Goal: Task Accomplishment & Management: Complete application form

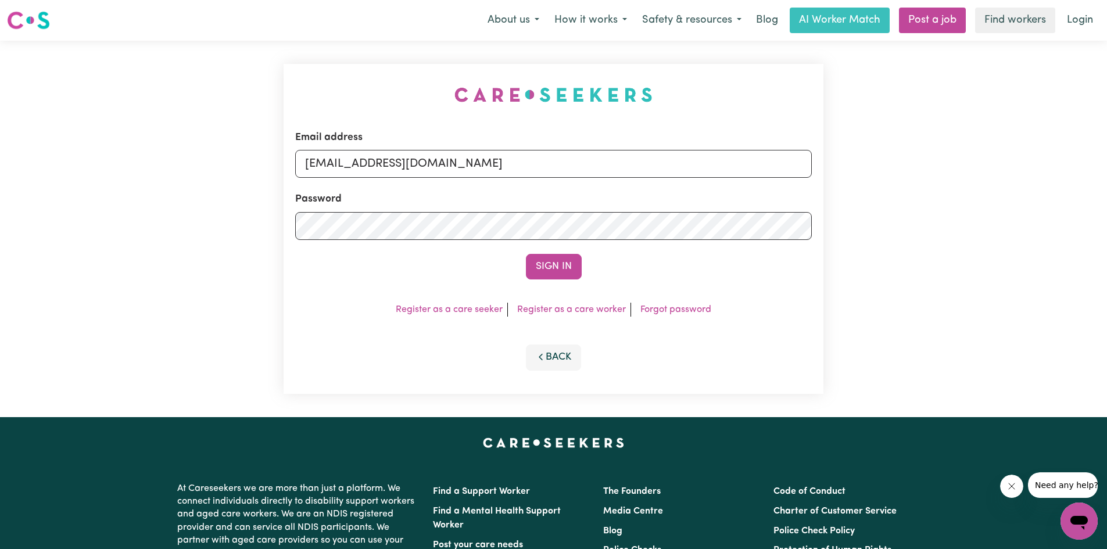
type input "[EMAIL_ADDRESS][DOMAIN_NAME]"
click at [526, 254] on button "Sign In" at bounding box center [554, 267] width 56 height 26
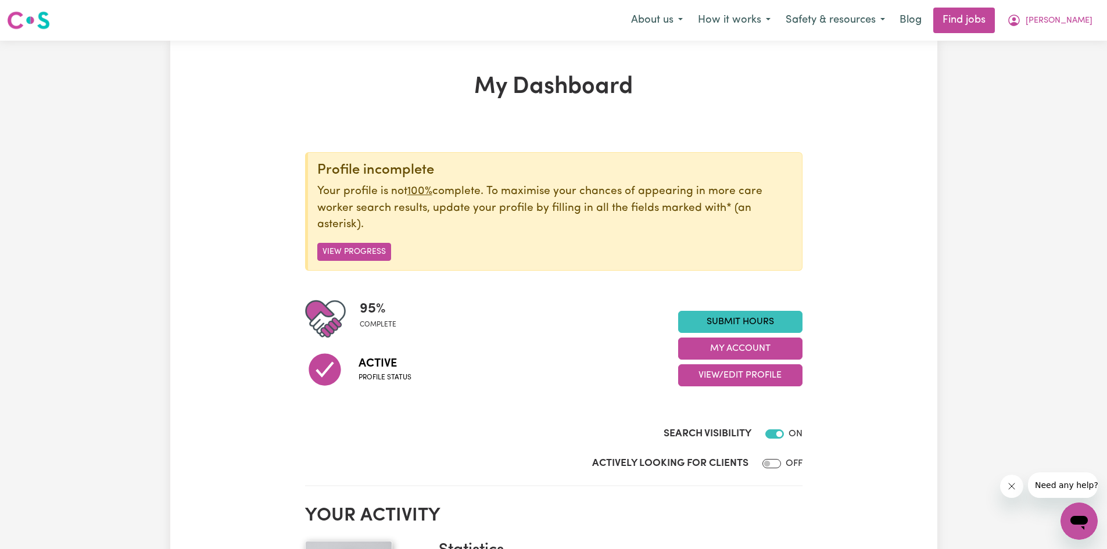
scroll to position [58, 0]
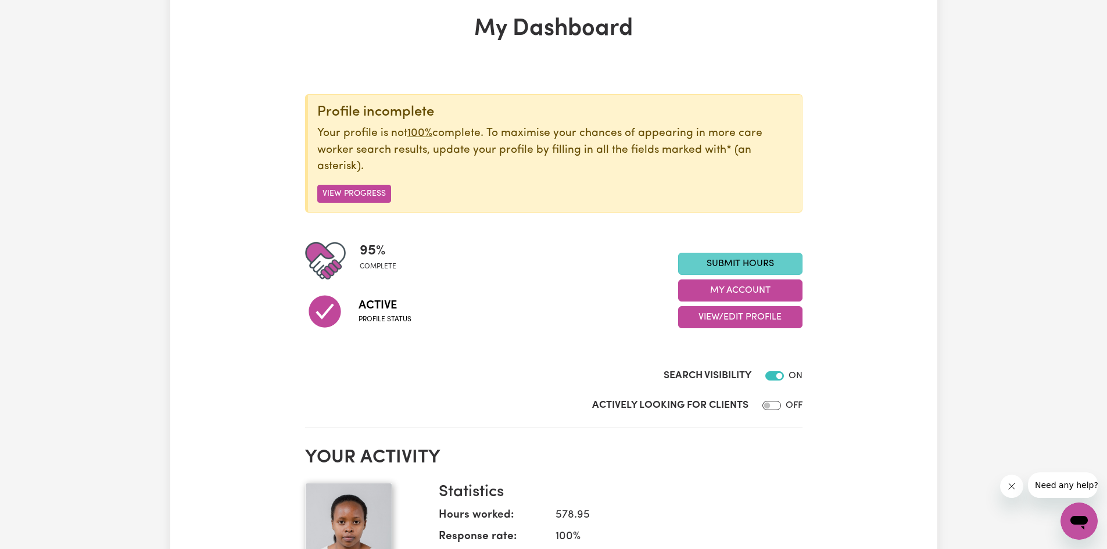
click at [760, 257] on link "Submit Hours" at bounding box center [740, 264] width 124 height 22
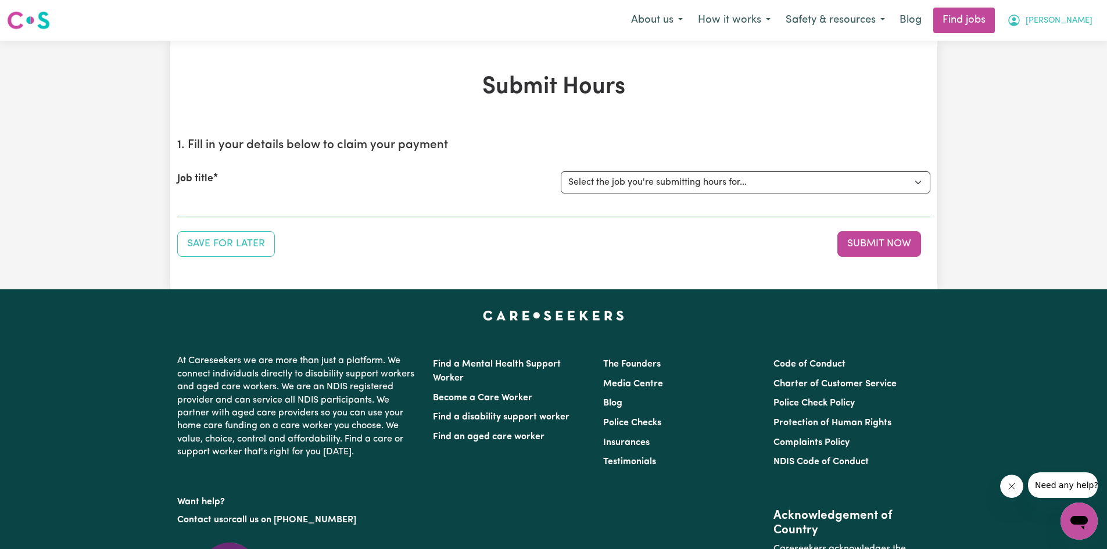
click at [1065, 28] on button "[PERSON_NAME]" at bounding box center [1049, 20] width 101 height 24
click at [1061, 51] on link "My Account" at bounding box center [1054, 45] width 92 height 22
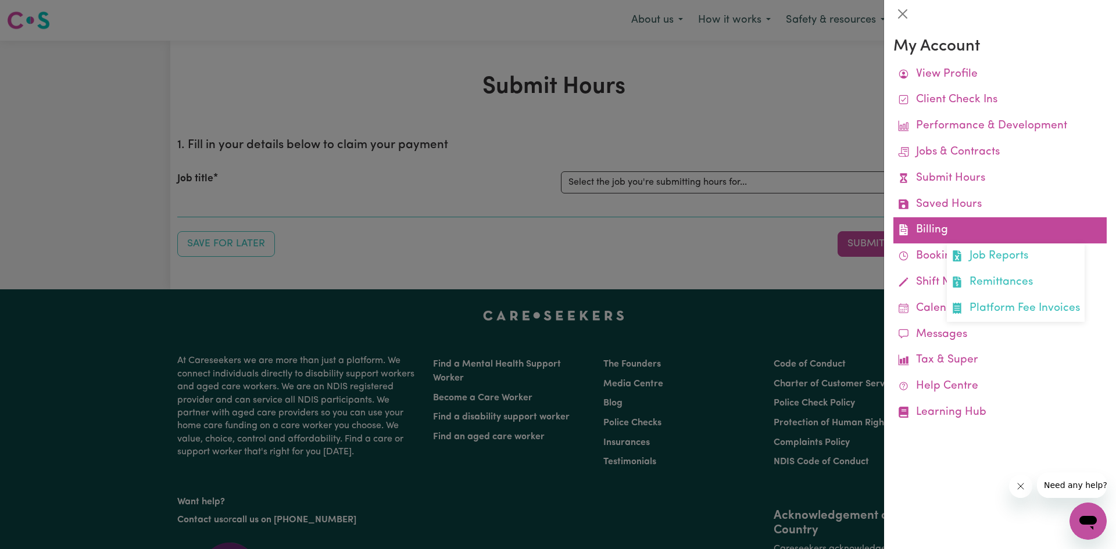
click at [936, 235] on link "Billing Job Reports Remittances Platform Fee Invoices" at bounding box center [999, 230] width 213 height 26
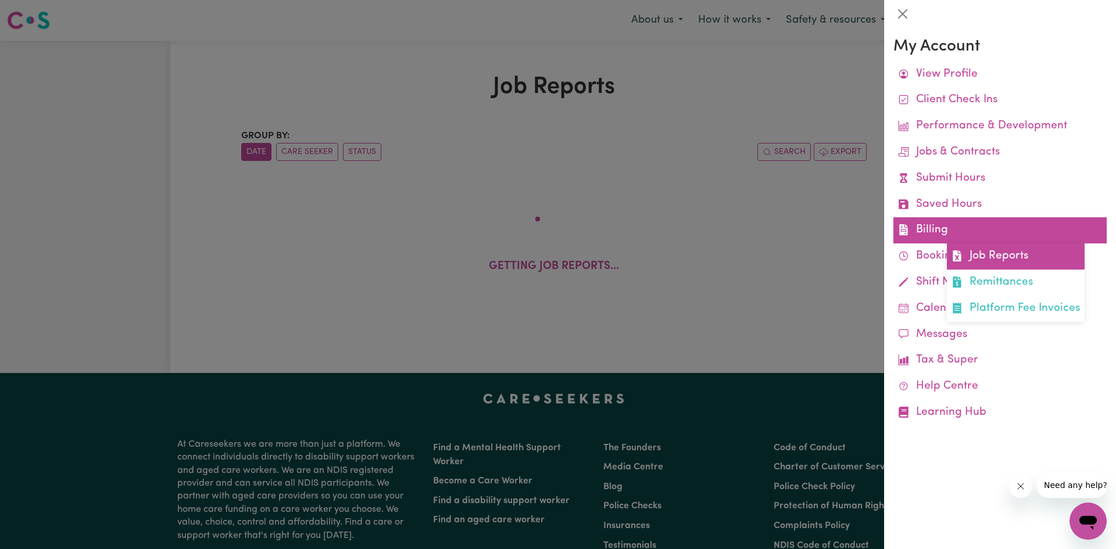
click at [981, 257] on link "Job Reports" at bounding box center [1016, 256] width 138 height 26
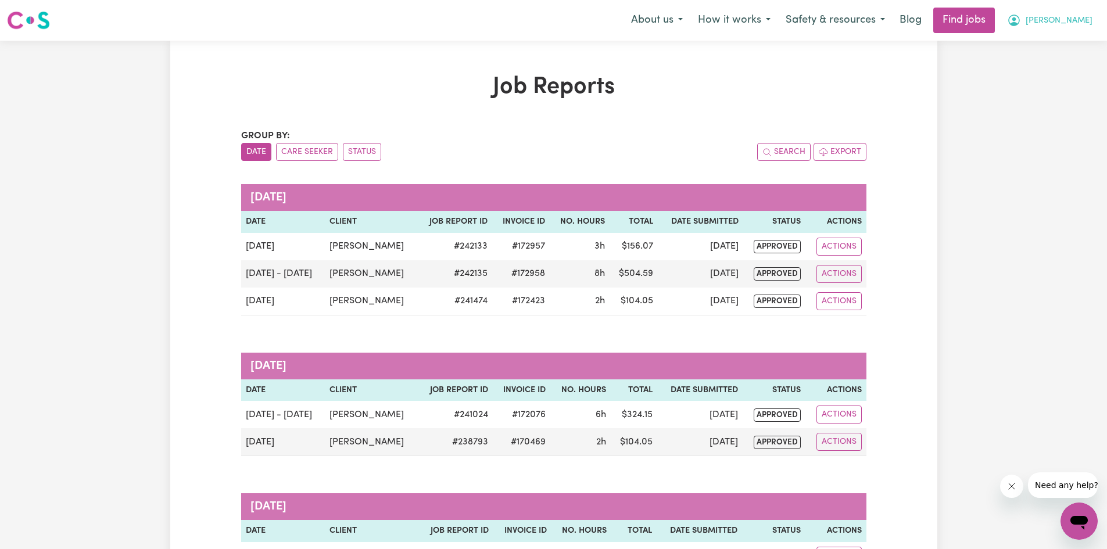
click at [1071, 17] on span "[PERSON_NAME]" at bounding box center [1059, 21] width 67 height 13
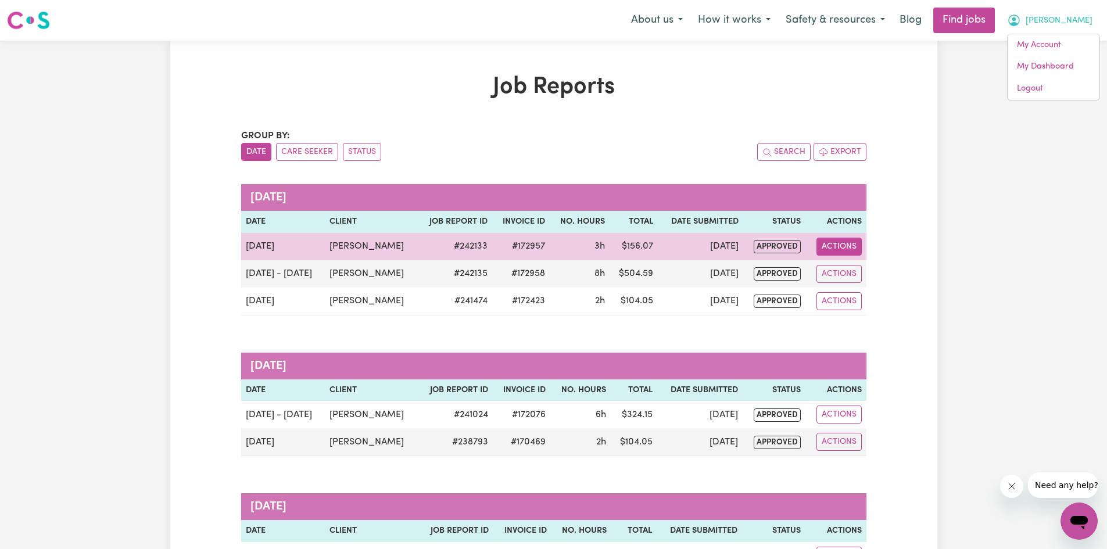
click at [830, 249] on button "Actions" at bounding box center [838, 247] width 45 height 18
click at [868, 277] on link "View Job Report" at bounding box center [867, 273] width 99 height 23
select select "pm"
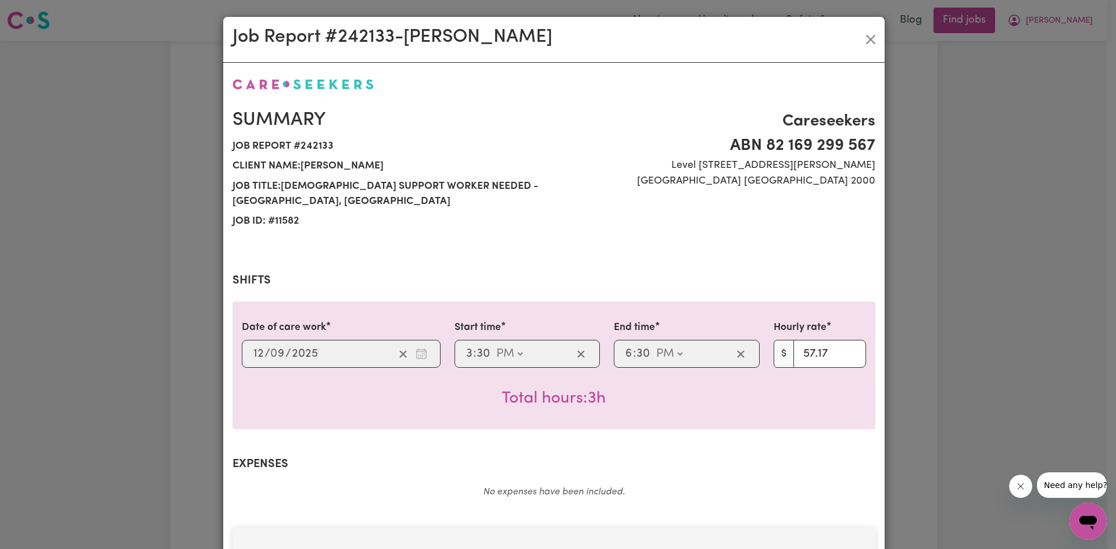
select select "57.17-Weekday"
click at [864, 42] on button "Close" at bounding box center [870, 39] width 19 height 19
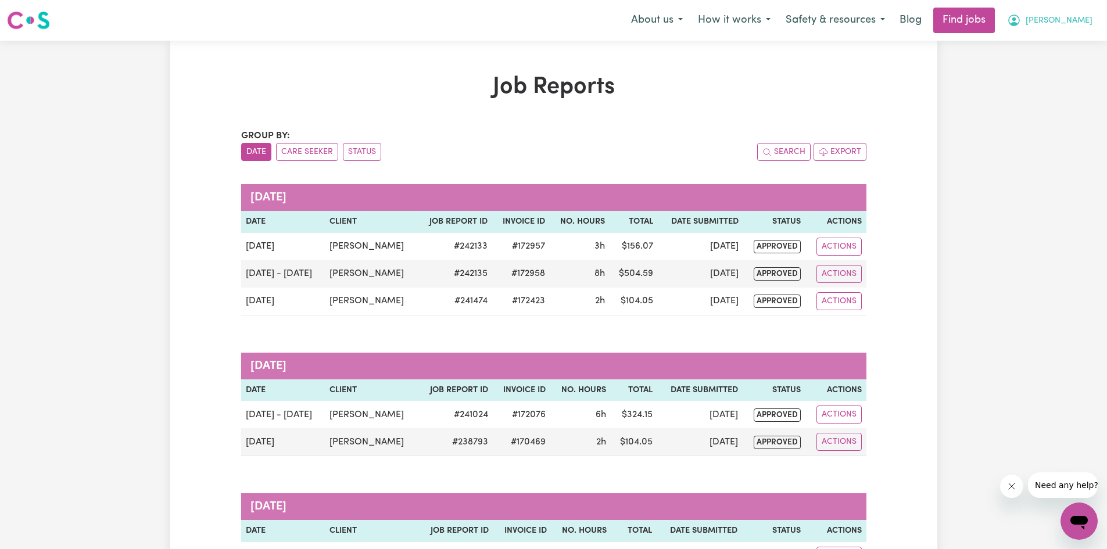
click at [1070, 20] on span "[PERSON_NAME]" at bounding box center [1059, 21] width 67 height 13
click at [1035, 63] on link "My Dashboard" at bounding box center [1054, 67] width 92 height 22
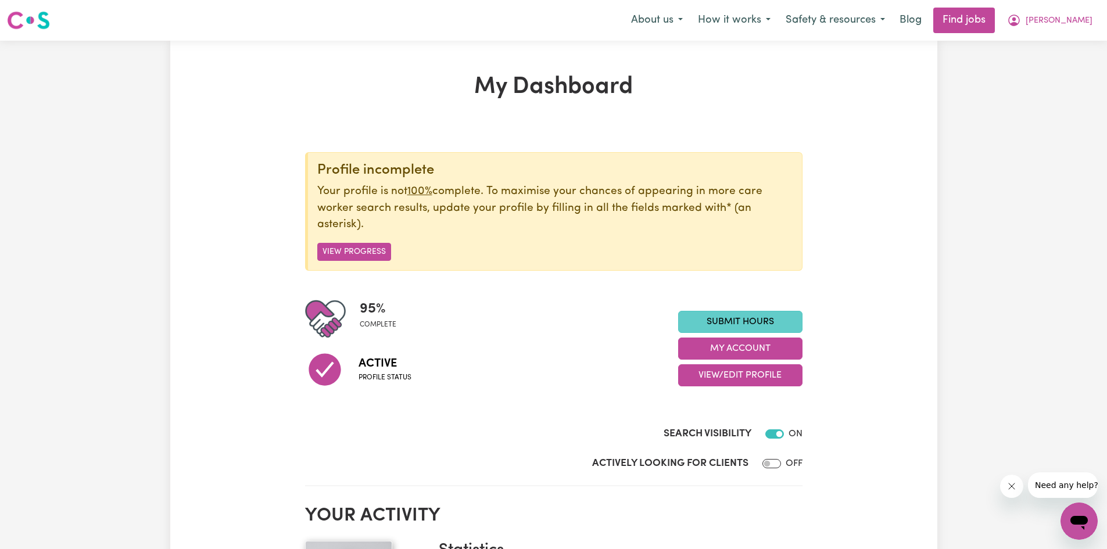
click at [752, 316] on link "Submit Hours" at bounding box center [740, 322] width 124 height 22
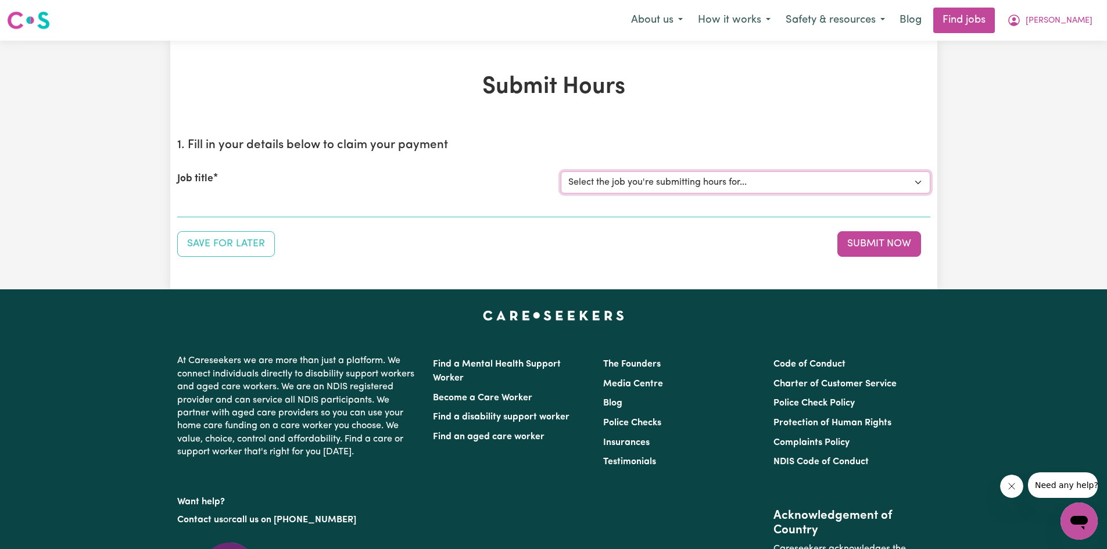
click at [694, 186] on select "Select the job you're submitting hours for... [[PERSON_NAME]] Support Worker Ne…" at bounding box center [746, 182] width 370 height 22
select select "11582"
click at [561, 171] on select "Select the job you're submitting hours for... [[PERSON_NAME]] Support Worker Ne…" at bounding box center [746, 182] width 370 height 22
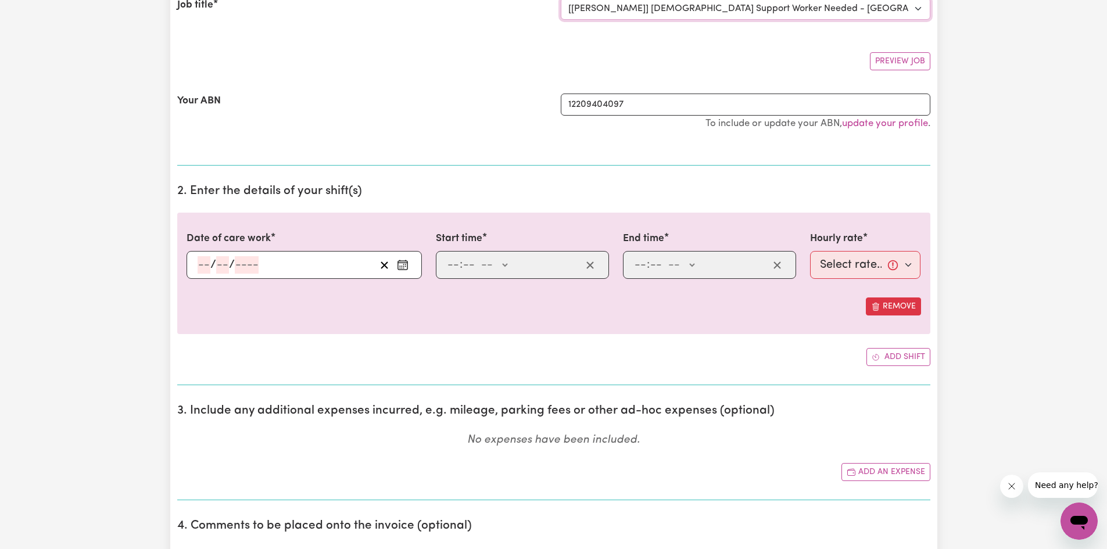
scroll to position [174, 0]
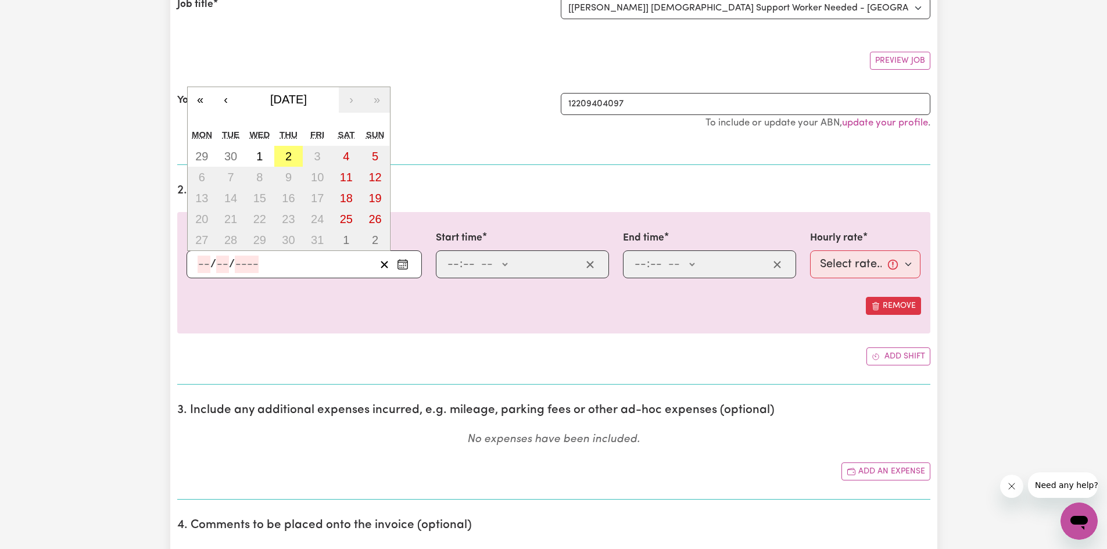
click at [200, 266] on input "number" at bounding box center [204, 264] width 13 height 17
click at [223, 107] on button "‹" at bounding box center [226, 100] width 26 height 26
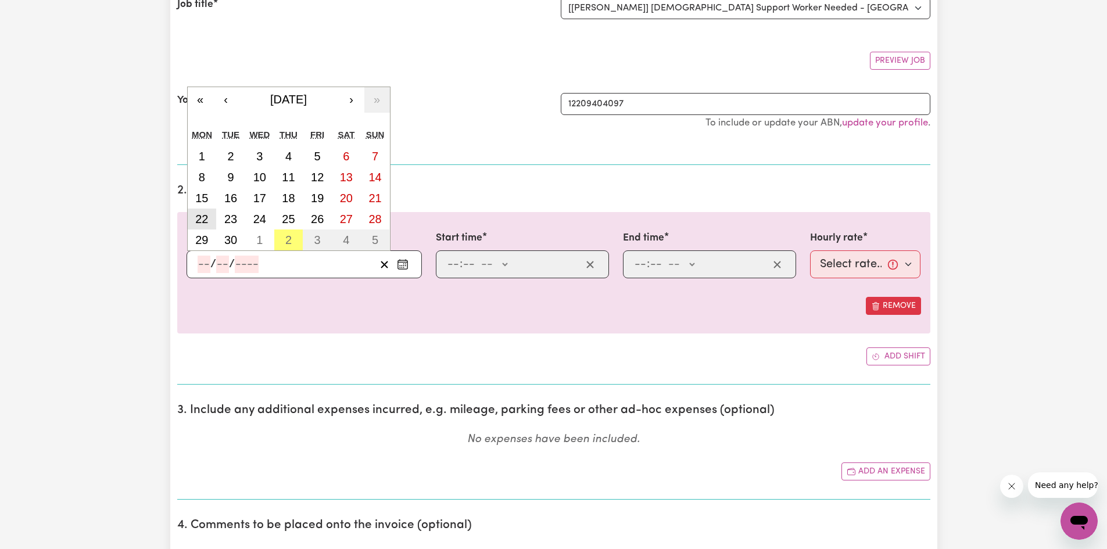
click at [209, 225] on button "22" at bounding box center [202, 219] width 29 height 21
type input "[DATE]"
type input "22"
type input "9"
type input "2025"
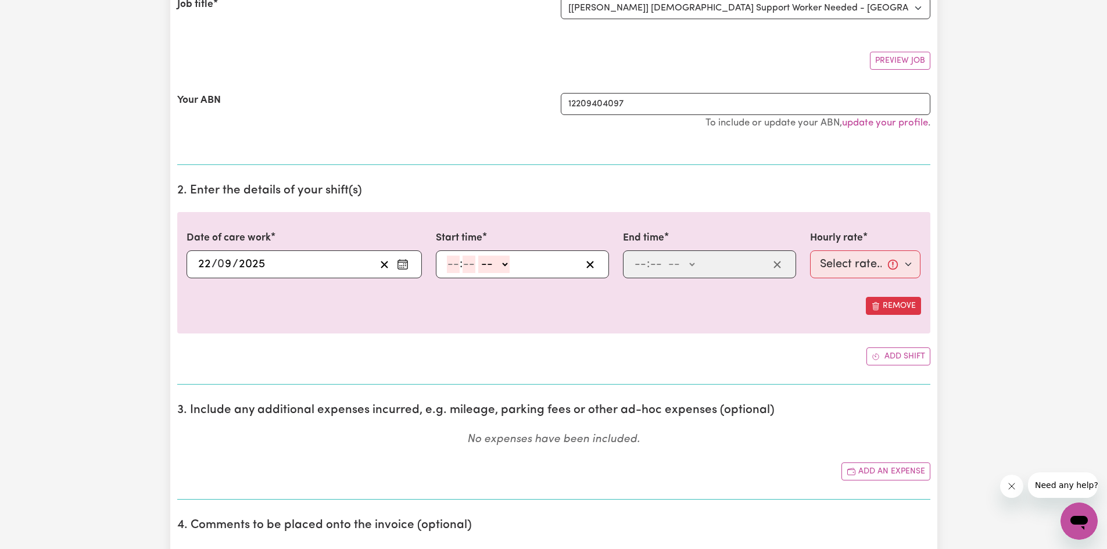
click at [449, 261] on input "number" at bounding box center [453, 264] width 13 height 17
type input "11"
type input "00"
click at [487, 259] on select "-- AM PM" at bounding box center [493, 264] width 31 height 17
select select "am"
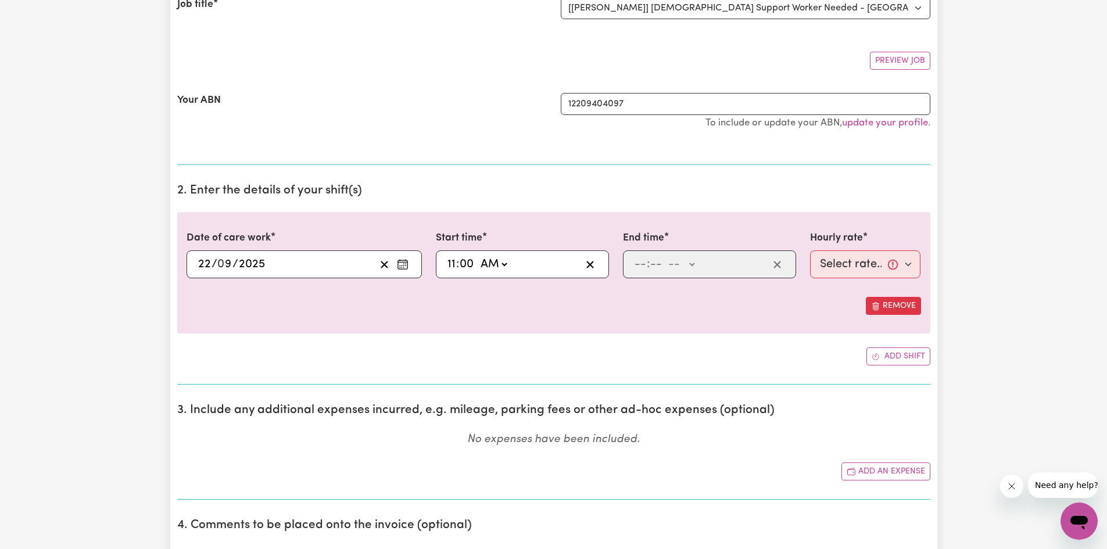
click at [478, 256] on select "-- AM PM" at bounding box center [493, 264] width 31 height 17
type input "11:00"
type input "0"
click at [643, 268] on input "number" at bounding box center [640, 264] width 13 height 17
type input "3"
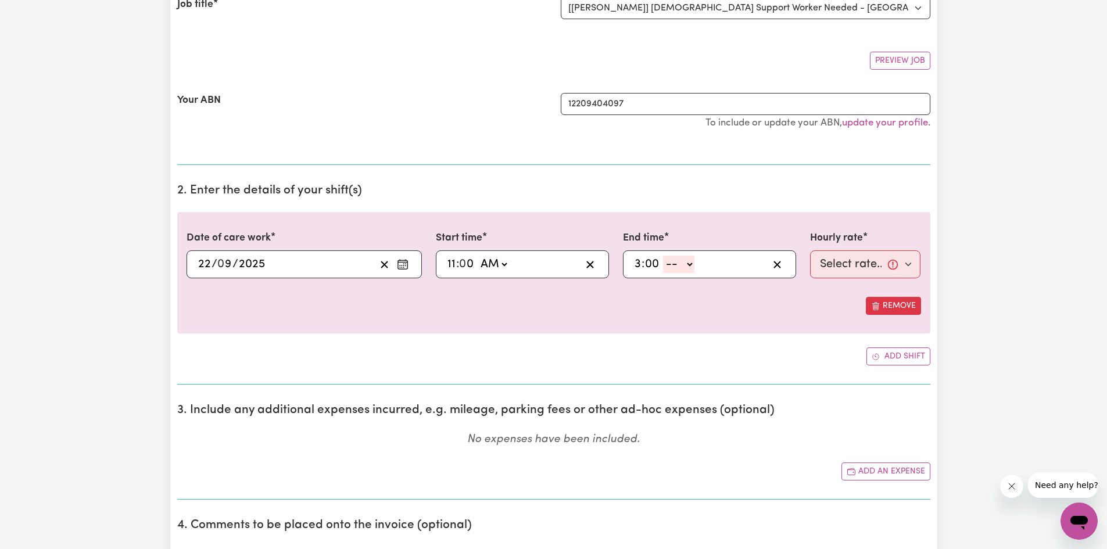
type input "00"
click at [672, 270] on select "-- AM PM" at bounding box center [678, 264] width 31 height 17
select select "pm"
click at [663, 256] on select "-- AM PM" at bounding box center [678, 264] width 31 height 17
type input "15:00"
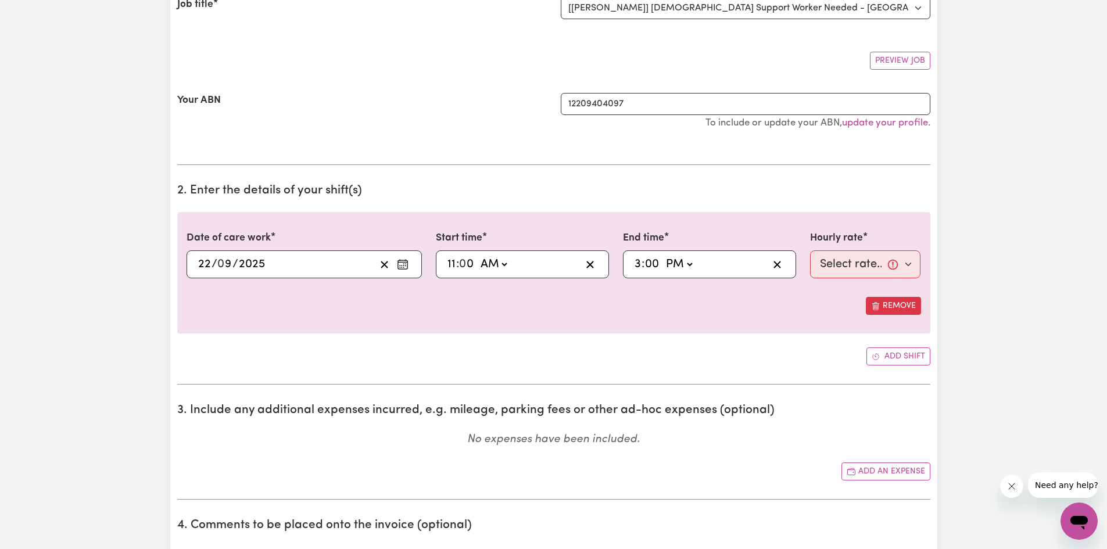
type input "0"
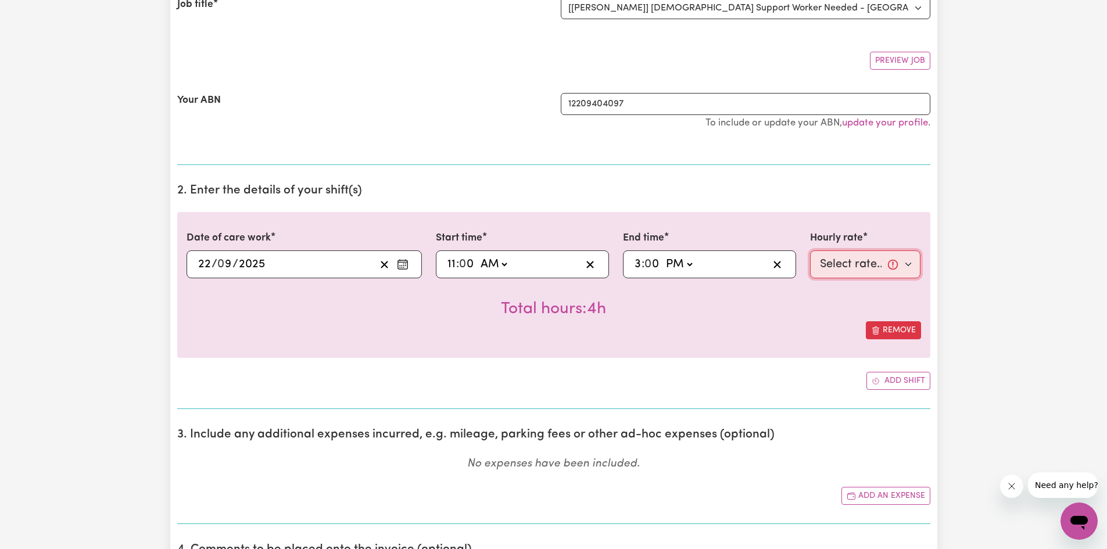
click at [858, 271] on select "Select rate... $57.17 (Weekday) $85.24 ([DATE]) $114.35 ([DATE]) $67.57 (Overni…" at bounding box center [865, 264] width 111 height 28
select select "57.17-Weekday"
click at [810, 250] on select "Select rate... $57.17 (Weekday) $85.24 ([DATE]) $114.35 ([DATE]) $67.57 (Overni…" at bounding box center [865, 264] width 111 height 28
click at [909, 376] on button "Add shift" at bounding box center [898, 381] width 64 height 18
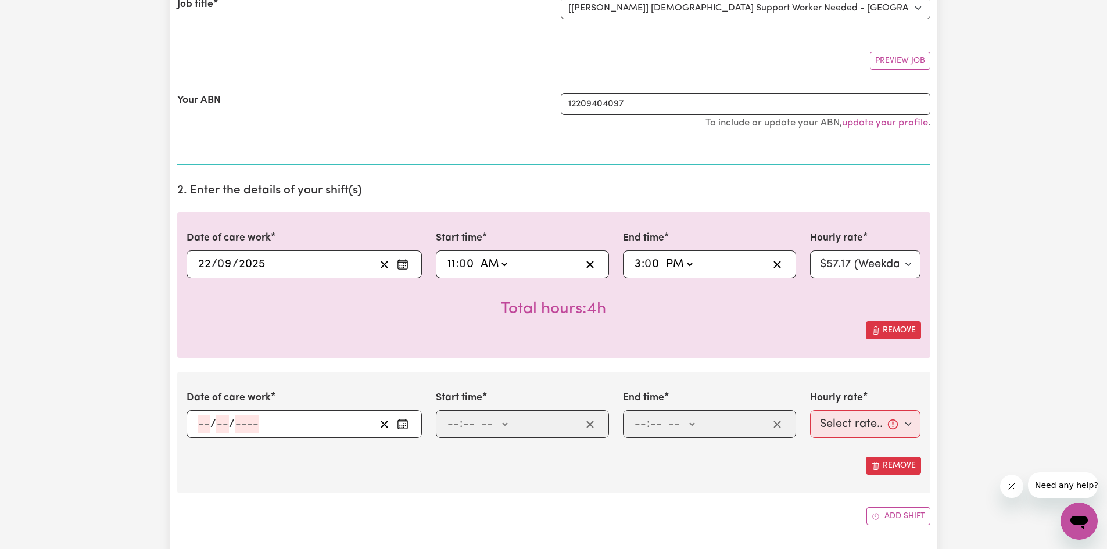
click at [203, 428] on input "number" at bounding box center [204, 423] width 13 height 17
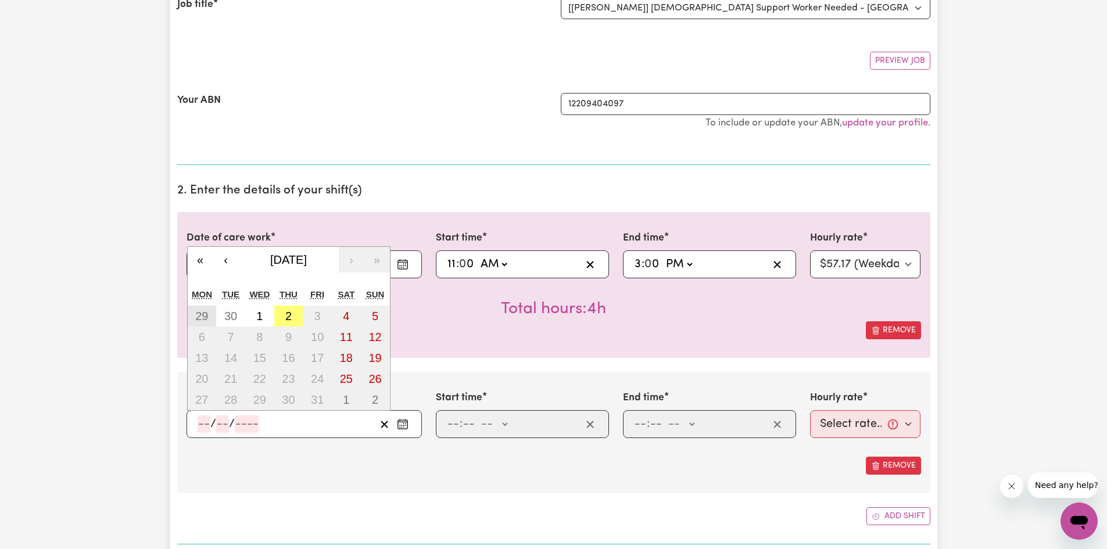
click at [209, 317] on button "29" at bounding box center [202, 316] width 29 height 21
type input "[DATE]"
type input "29"
type input "9"
type input "2025"
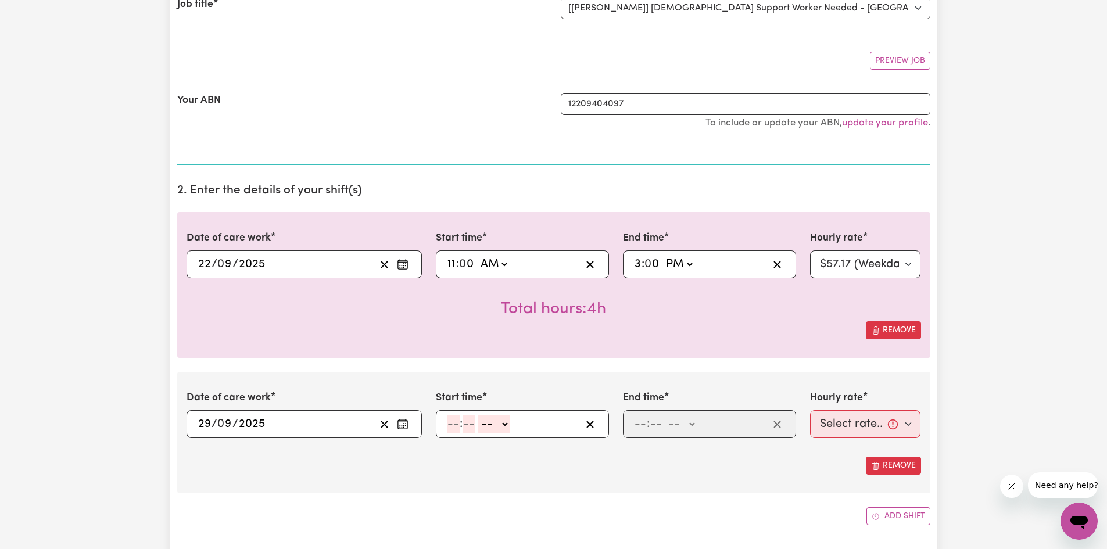
click at [453, 424] on input "number" at bounding box center [453, 423] width 13 height 17
type input "12"
type input "6"
click at [450, 427] on input "12" at bounding box center [453, 423] width 12 height 17
type input "7"
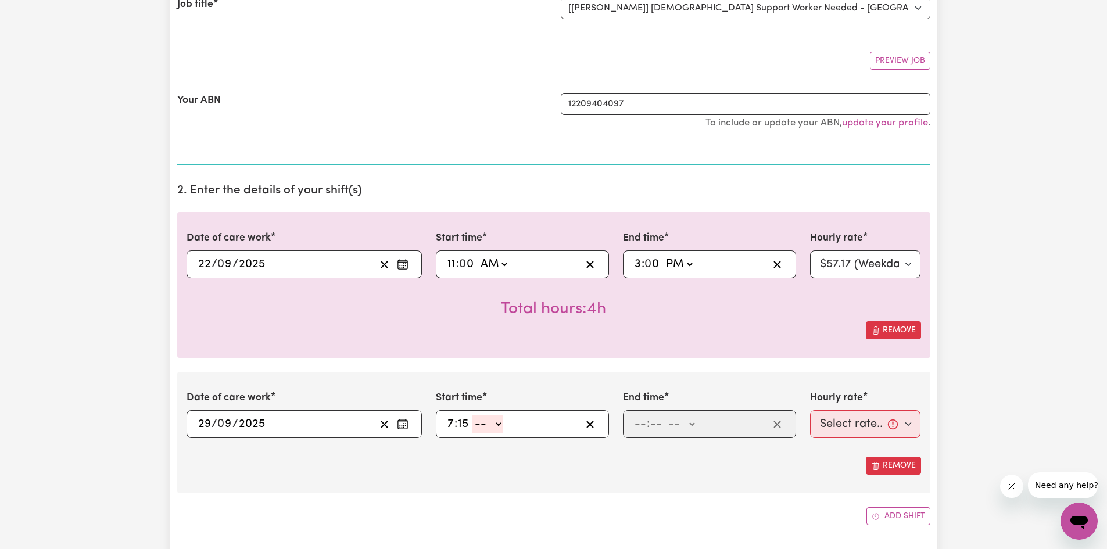
type input "15"
click at [480, 425] on select "-- AM PM" at bounding box center [487, 423] width 31 height 17
select select "am"
click at [472, 415] on select "-- AM PM" at bounding box center [487, 423] width 31 height 17
type input "07:15"
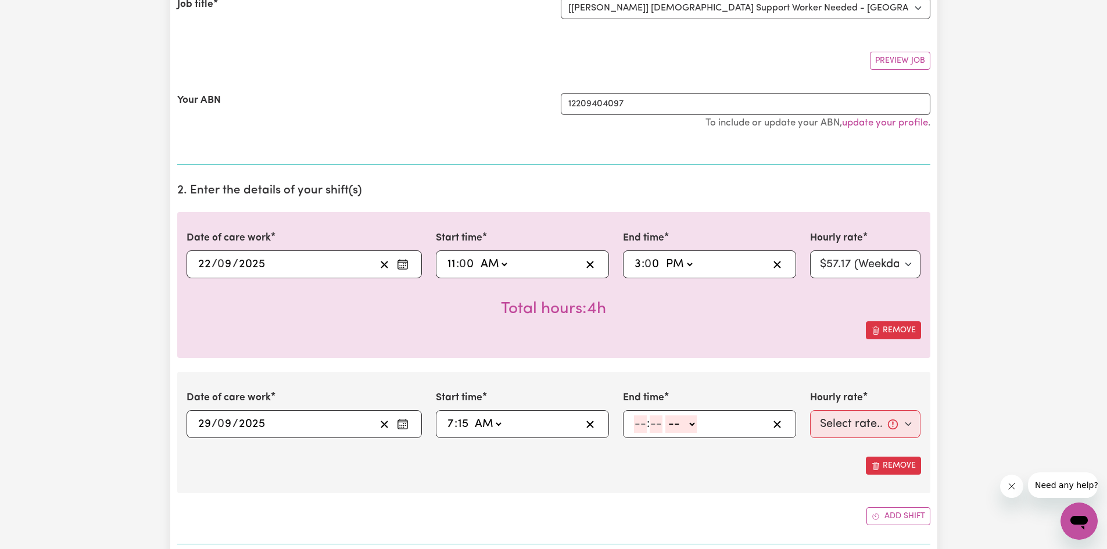
click at [646, 426] on input "number" at bounding box center [640, 423] width 13 height 17
click at [687, 423] on select "-- AM PM" at bounding box center [680, 423] width 31 height 17
click at [638, 421] on input "number" at bounding box center [640, 423] width 13 height 17
type input "12"
type input "9"
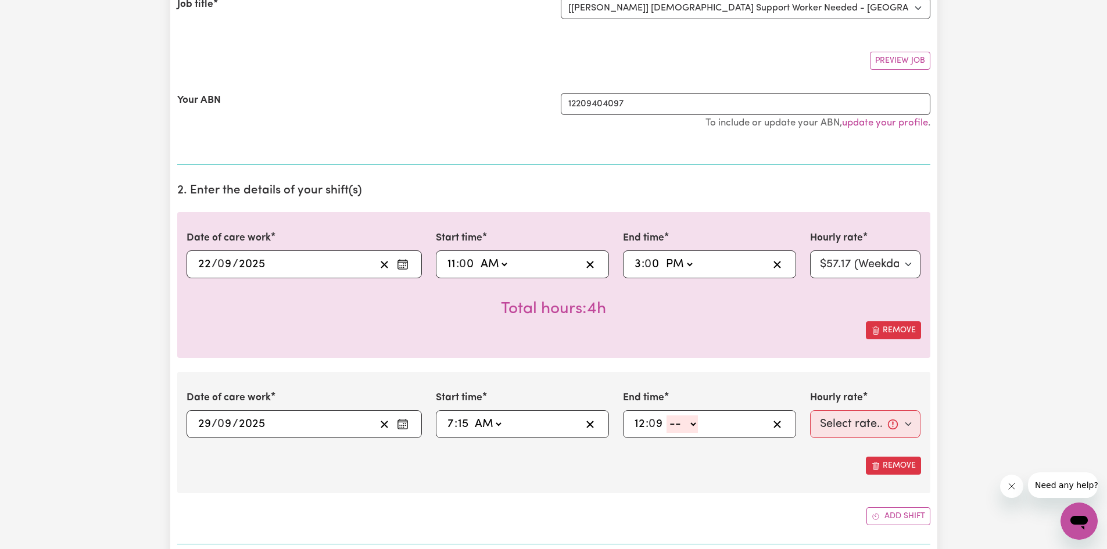
click at [644, 422] on input "12" at bounding box center [640, 423] width 12 height 17
type input "9"
type input "15"
click at [672, 428] on select "-- AM PM" at bounding box center [675, 423] width 31 height 17
select select "am"
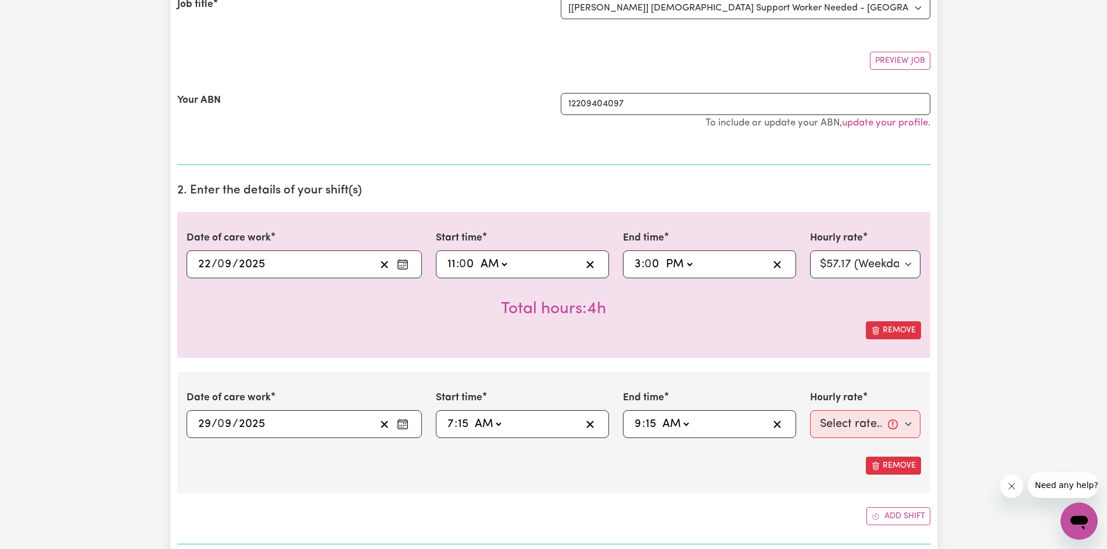
click at [660, 415] on select "-- AM PM" at bounding box center [675, 423] width 31 height 17
type input "09:15"
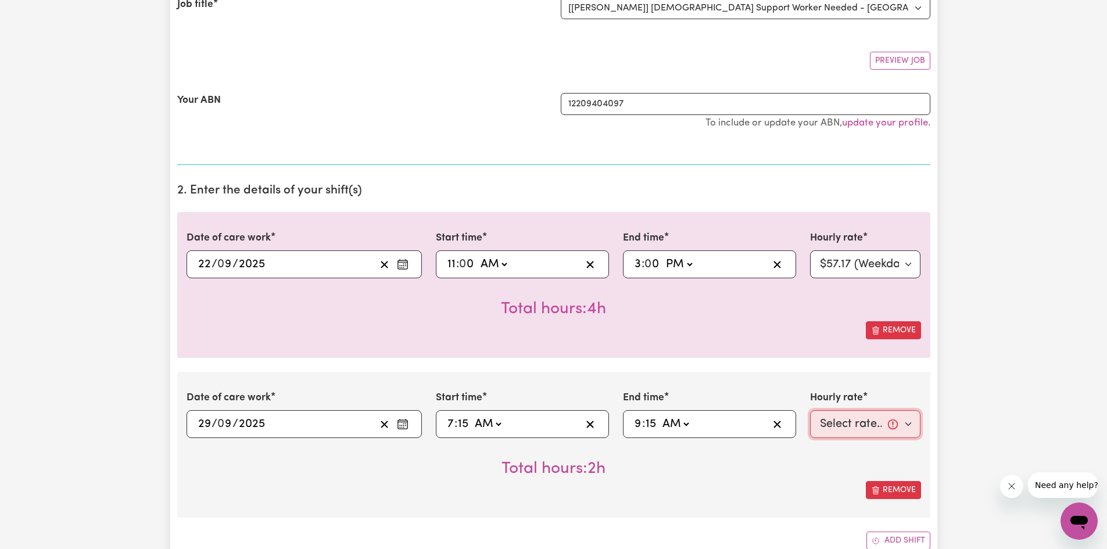
click at [822, 429] on select "Select rate... $57.17 (Weekday) $85.24 ([DATE]) $114.35 ([DATE]) $67.57 (Overni…" at bounding box center [865, 424] width 111 height 28
select select "57.17-Weekday"
click at [810, 410] on select "Select rate... $57.17 (Weekday) $85.24 ([DATE]) $114.35 ([DATE]) $67.57 (Overni…" at bounding box center [865, 424] width 111 height 28
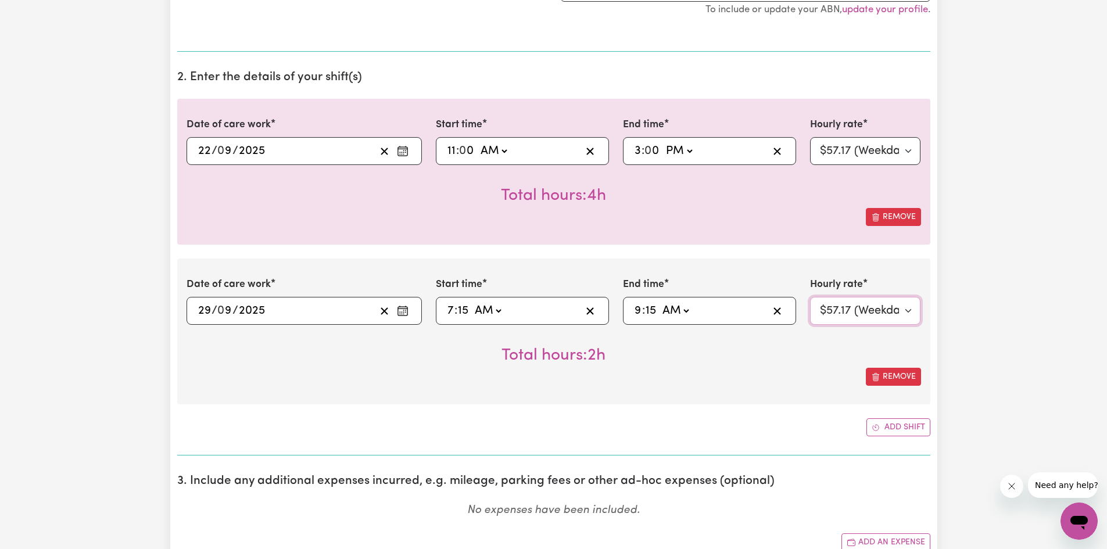
scroll to position [291, 0]
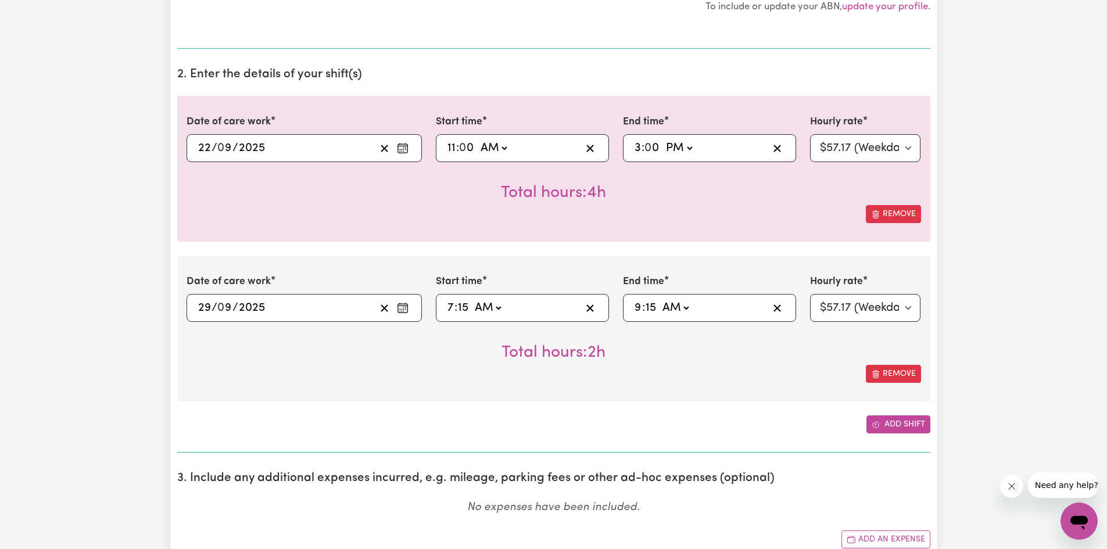
click at [885, 433] on button "Add shift" at bounding box center [898, 424] width 64 height 18
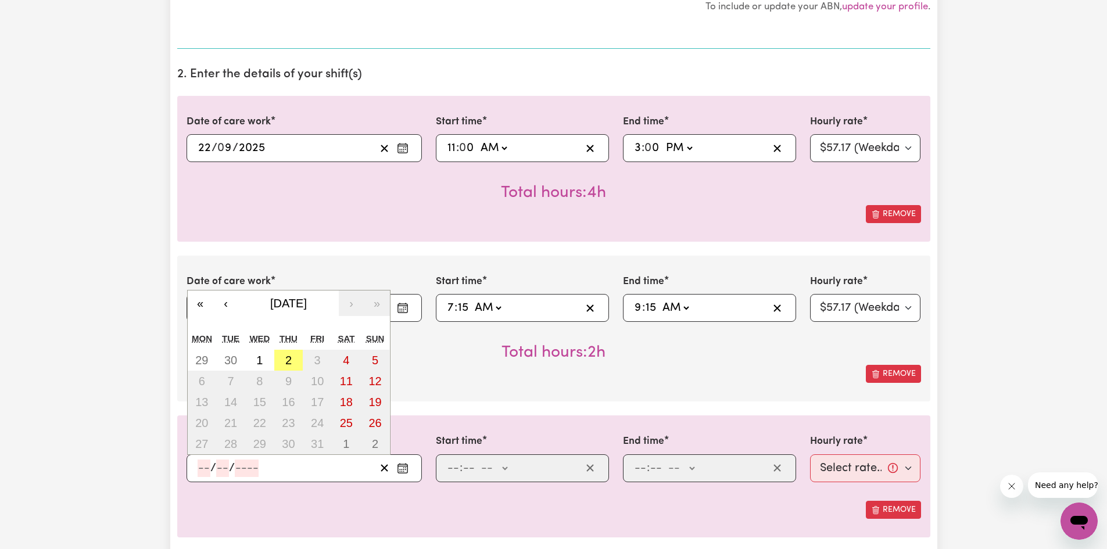
click at [201, 475] on input "number" at bounding box center [204, 468] width 13 height 17
click at [206, 358] on abbr "29" at bounding box center [201, 360] width 13 height 13
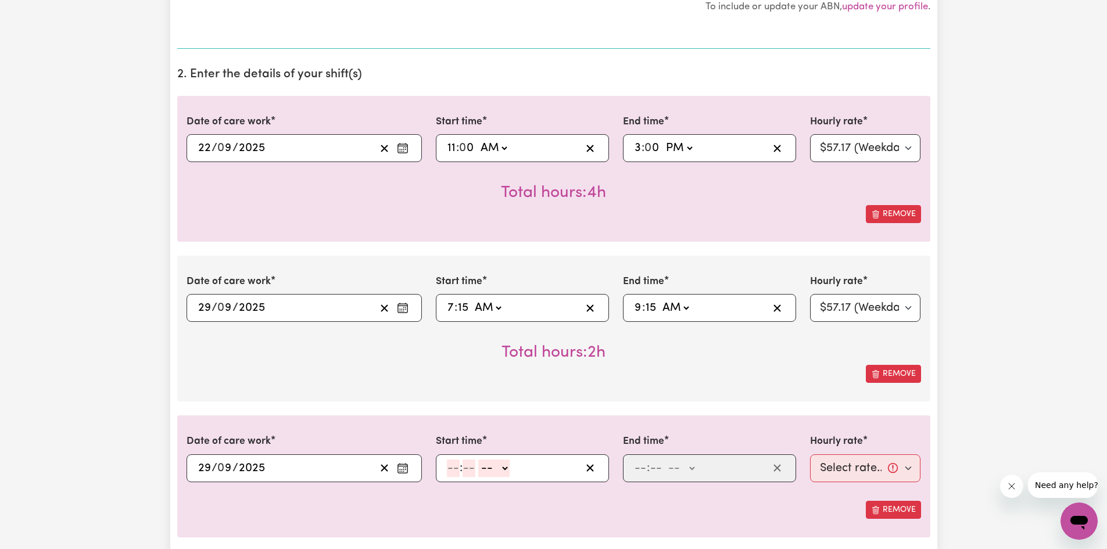
type input "[DATE]"
type input "29"
type input "9"
type input "2025"
click at [451, 476] on input "number" at bounding box center [453, 468] width 13 height 17
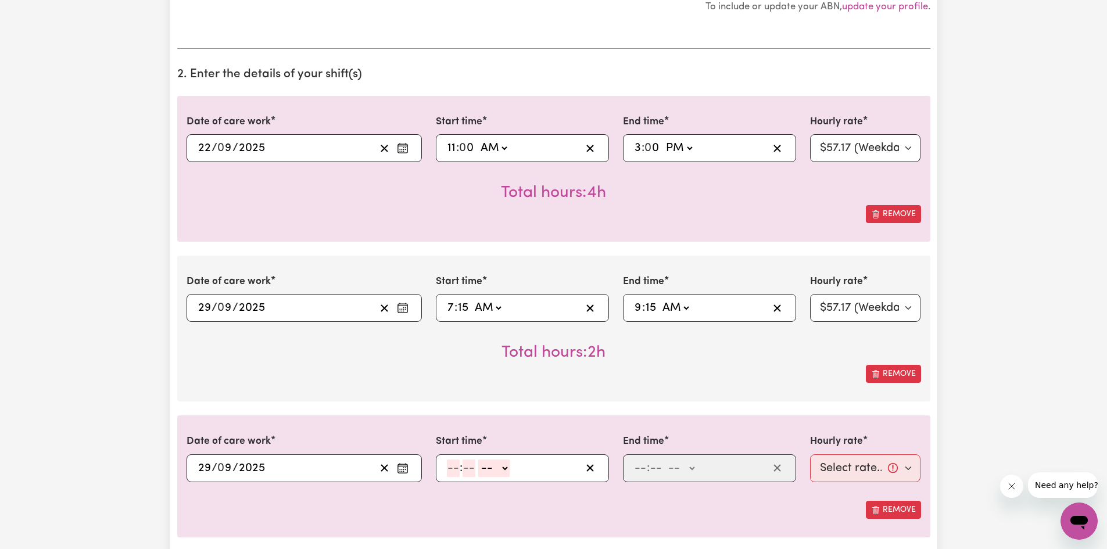
click at [501, 469] on select "-- AM PM" at bounding box center [493, 468] width 31 height 17
drag, startPoint x: 443, startPoint y: 471, endPoint x: 453, endPoint y: 466, distance: 11.2
click at [450, 467] on div ": -- AM PM" at bounding box center [522, 468] width 173 height 28
click at [453, 466] on input "number" at bounding box center [453, 468] width 13 height 17
type input "5"
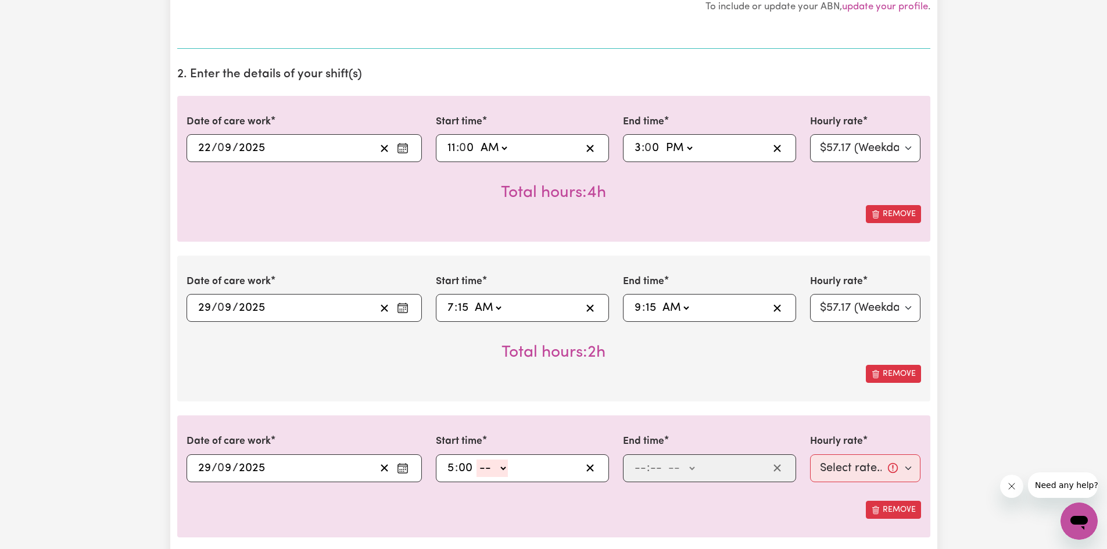
type input "00"
click at [499, 472] on select "-- AM PM" at bounding box center [491, 468] width 31 height 17
select select "pm"
click at [476, 460] on select "-- AM PM" at bounding box center [491, 468] width 31 height 17
type input "17:00"
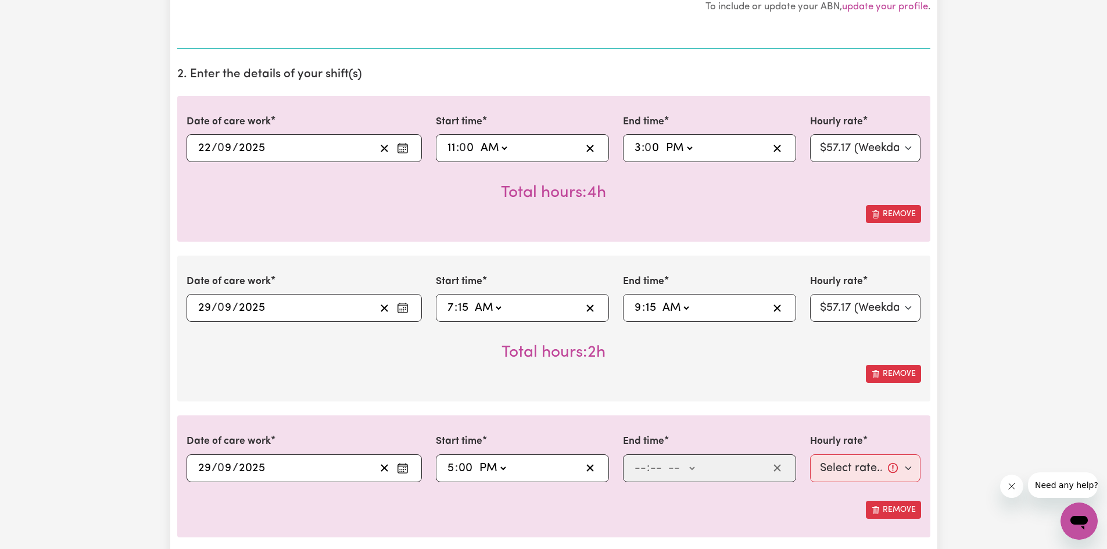
type input "0"
click at [640, 469] on input "number" at bounding box center [640, 468] width 13 height 17
type input "7"
type input "00"
click at [674, 469] on select "-- AM PM" at bounding box center [678, 468] width 31 height 17
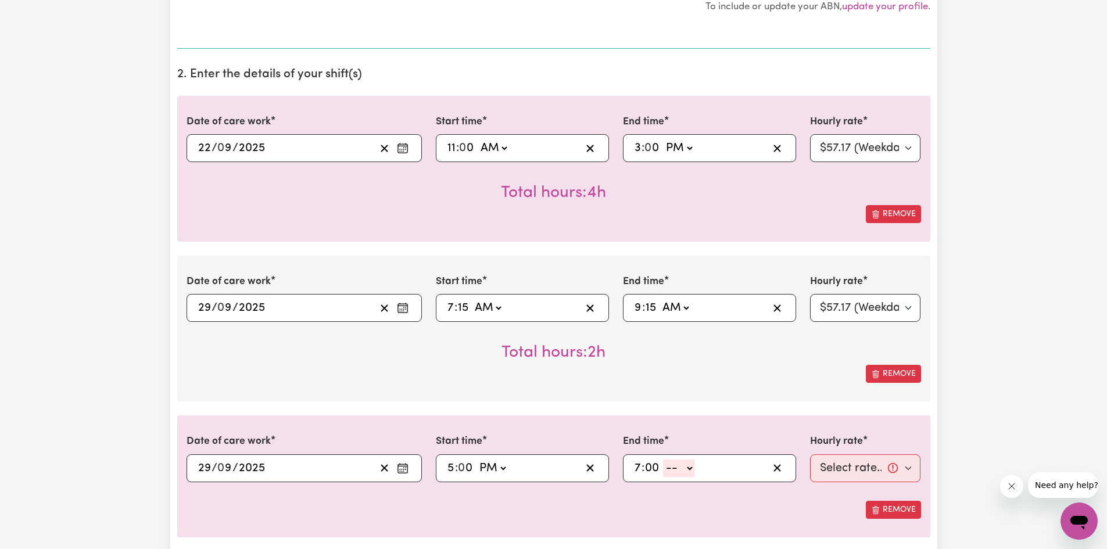
select select "pm"
click at [663, 460] on select "-- AM PM" at bounding box center [678, 468] width 31 height 17
type input "19:00"
type input "0"
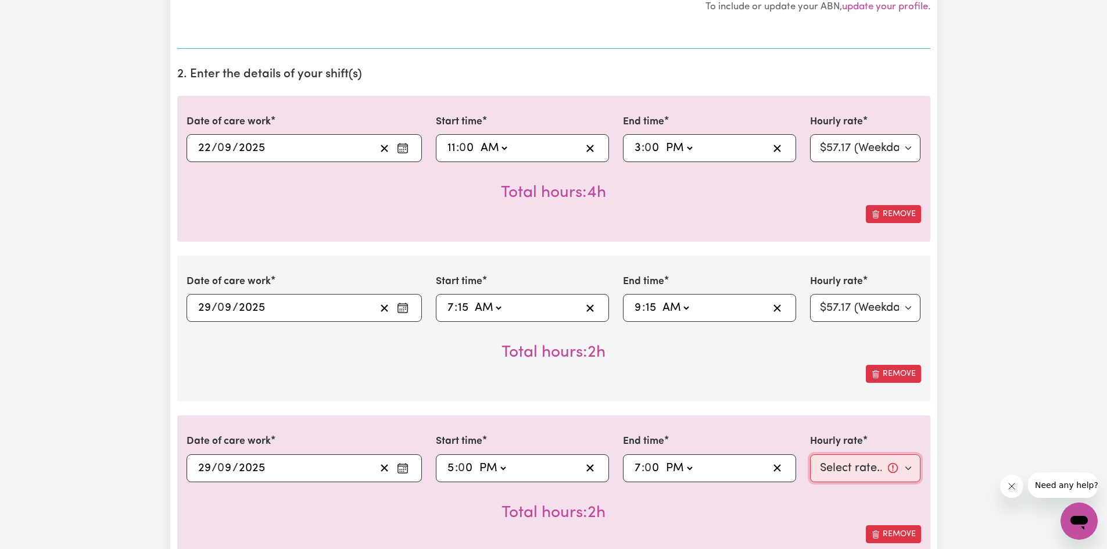
click at [838, 464] on select "Select rate... $57.17 (Weekday) $85.24 ([DATE]) $114.35 ([DATE]) $67.57 (Overni…" at bounding box center [865, 468] width 111 height 28
select select "57.17-Weekday"
click at [810, 454] on select "Select rate... $57.17 (Weekday) $85.24 ([DATE]) $114.35 ([DATE]) $67.57 (Overni…" at bounding box center [865, 468] width 111 height 28
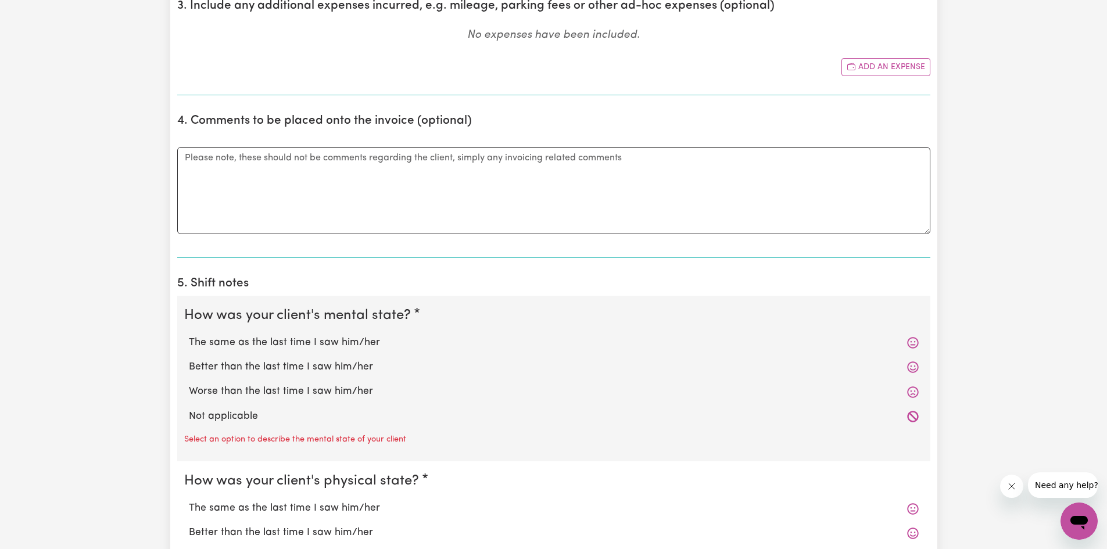
scroll to position [988, 0]
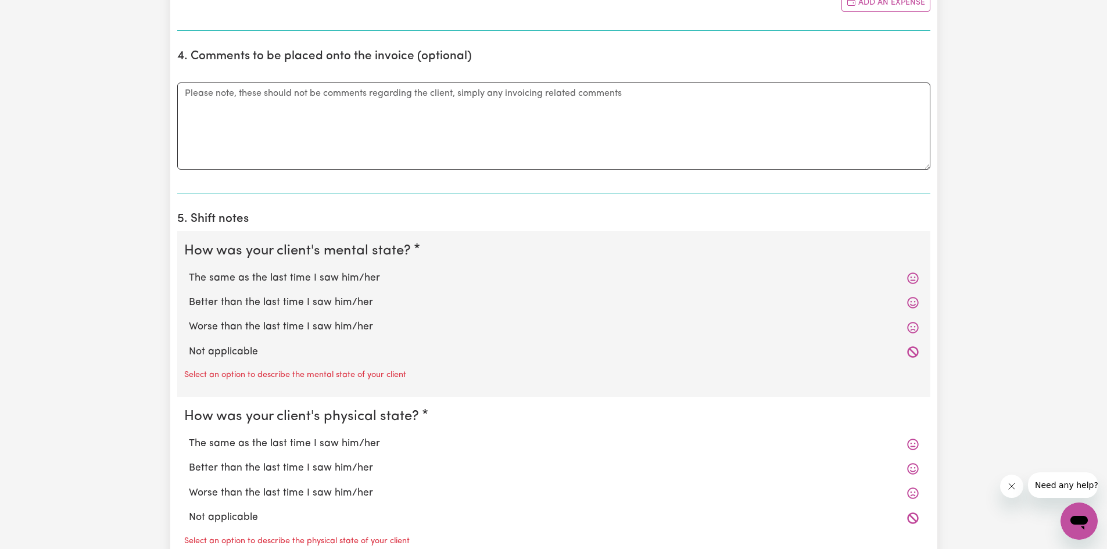
click at [314, 277] on label "The same as the last time I saw him/her" at bounding box center [554, 278] width 730 height 15
click at [189, 271] on input "The same as the last time I saw him/her" at bounding box center [188, 270] width 1 height 1
radio input "true"
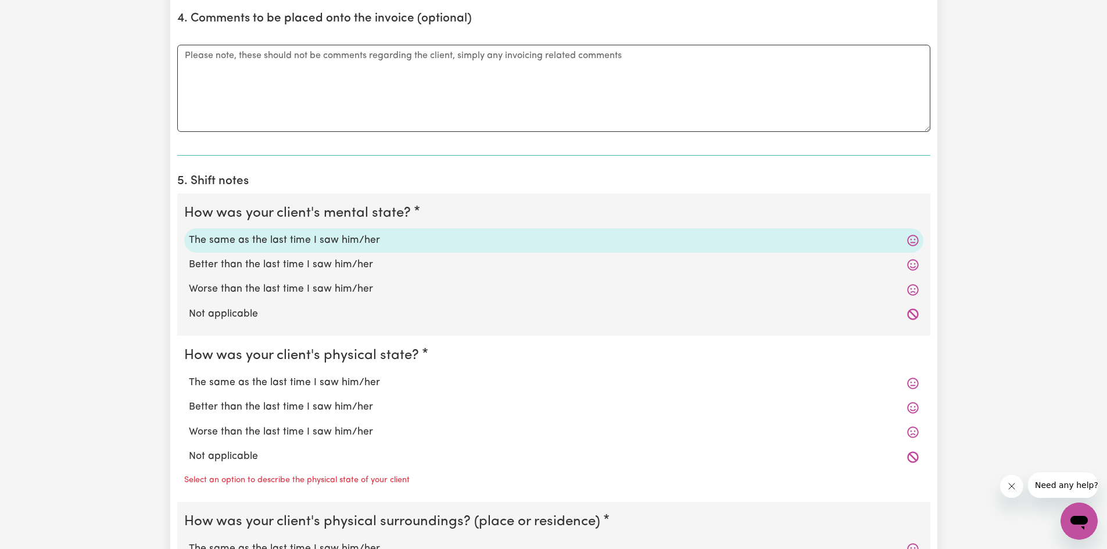
scroll to position [1046, 0]
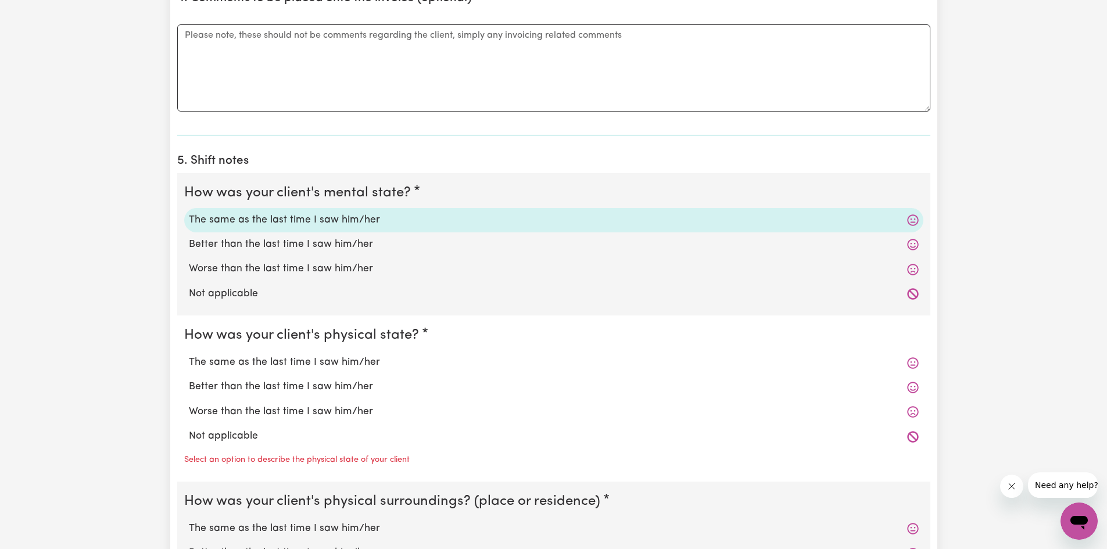
click at [312, 360] on label "The same as the last time I saw him/her" at bounding box center [554, 362] width 730 height 15
click at [189, 355] on input "The same as the last time I saw him/her" at bounding box center [188, 354] width 1 height 1
radio input "true"
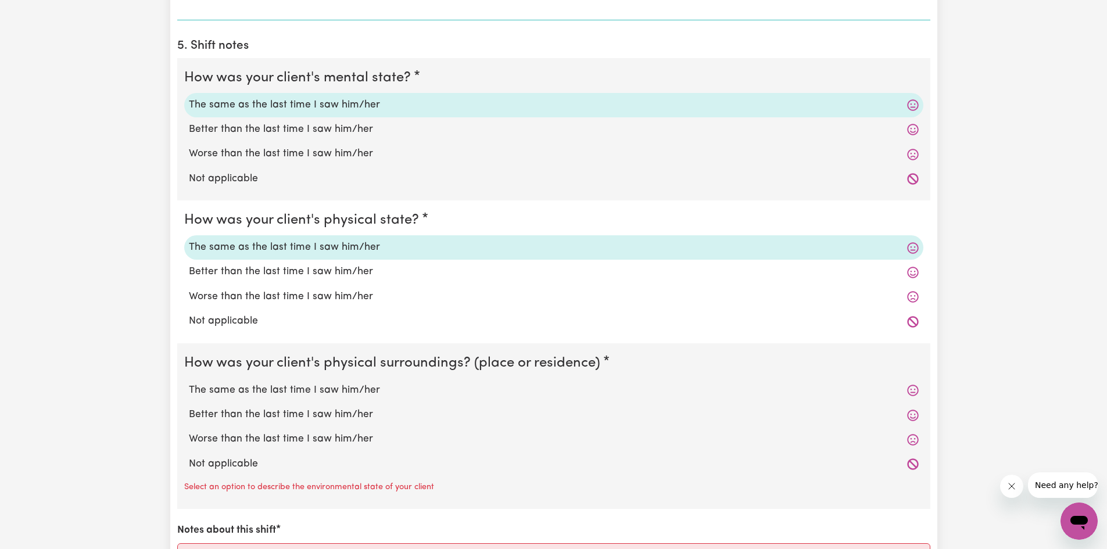
scroll to position [1162, 0]
click at [309, 383] on label "The same as the last time I saw him/her" at bounding box center [554, 389] width 730 height 15
click at [189, 382] on input "The same as the last time I saw him/her" at bounding box center [188, 381] width 1 height 1
radio input "true"
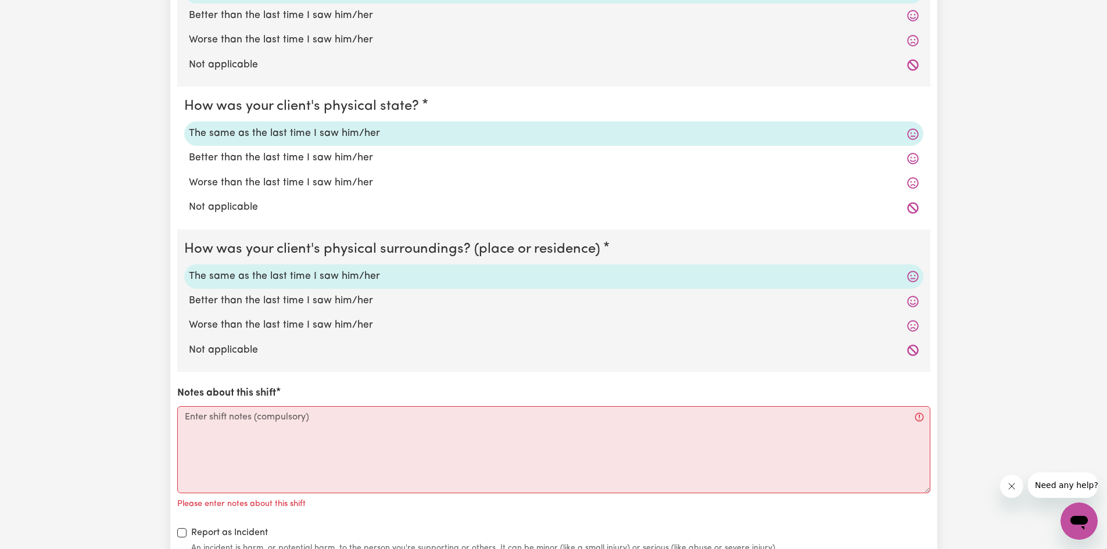
scroll to position [1278, 0]
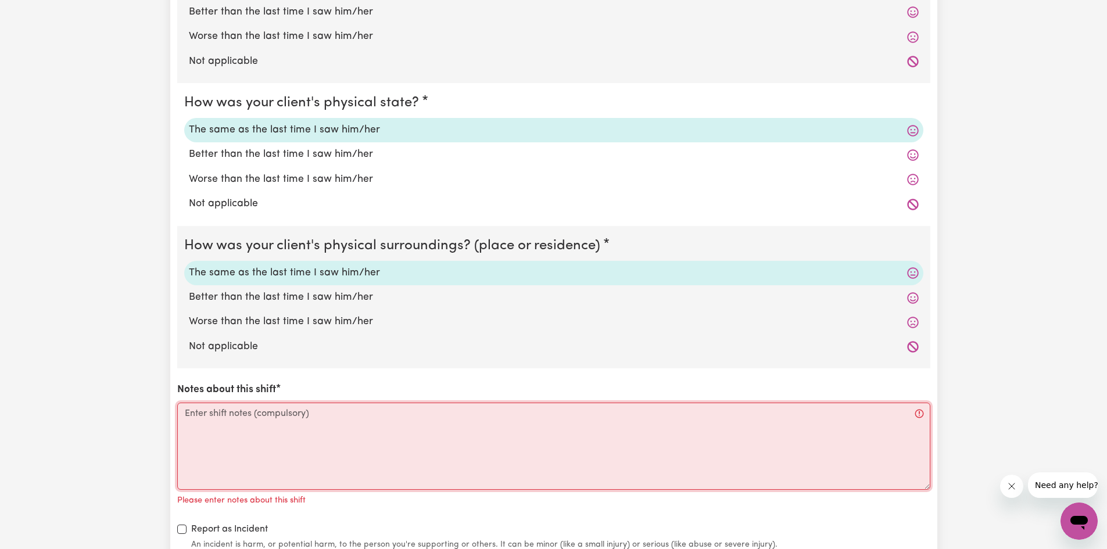
click at [200, 415] on textarea "Notes about this shift" at bounding box center [553, 446] width 753 height 87
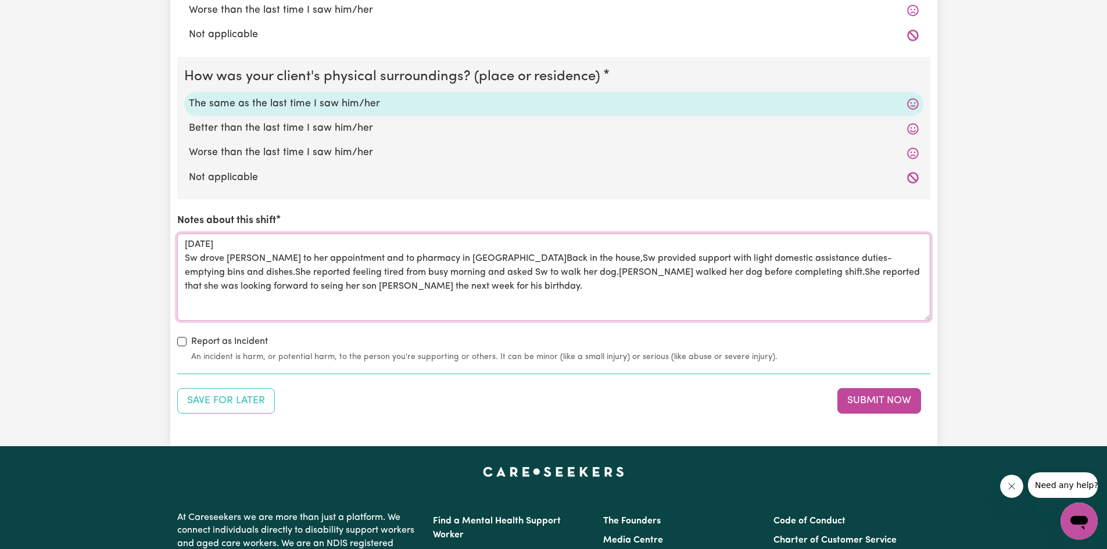
scroll to position [1453, 0]
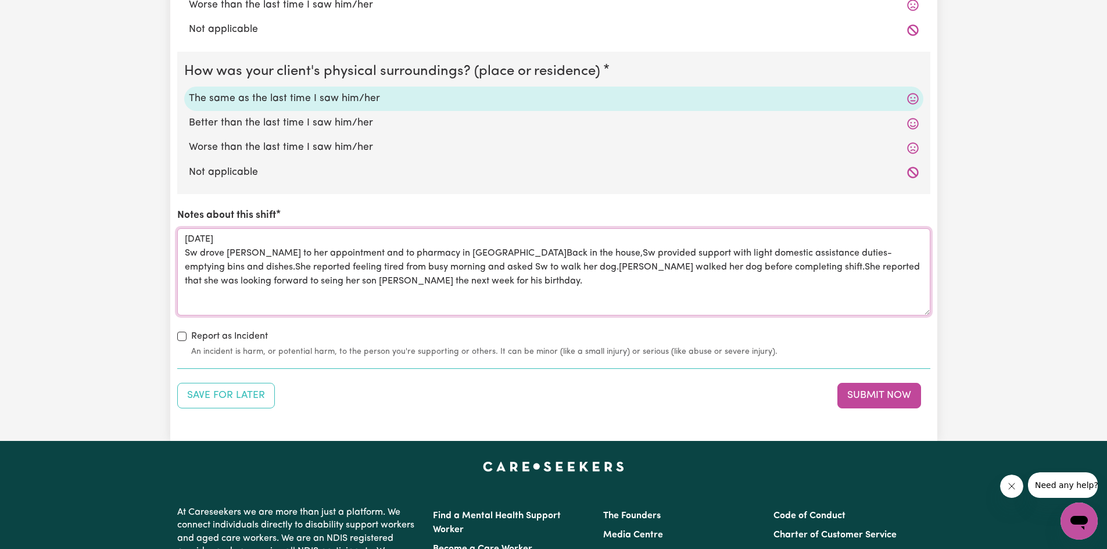
click at [192, 238] on textarea "[DATE] Sw drove [PERSON_NAME] to her appointment and to pharmacy in [GEOGRAPHIC…" at bounding box center [553, 271] width 753 height 87
click at [192, 300] on textarea "[DATE] Sw drove [PERSON_NAME] to her appointment and to pharmacy in [GEOGRAPHIC…" at bounding box center [553, 271] width 753 height 87
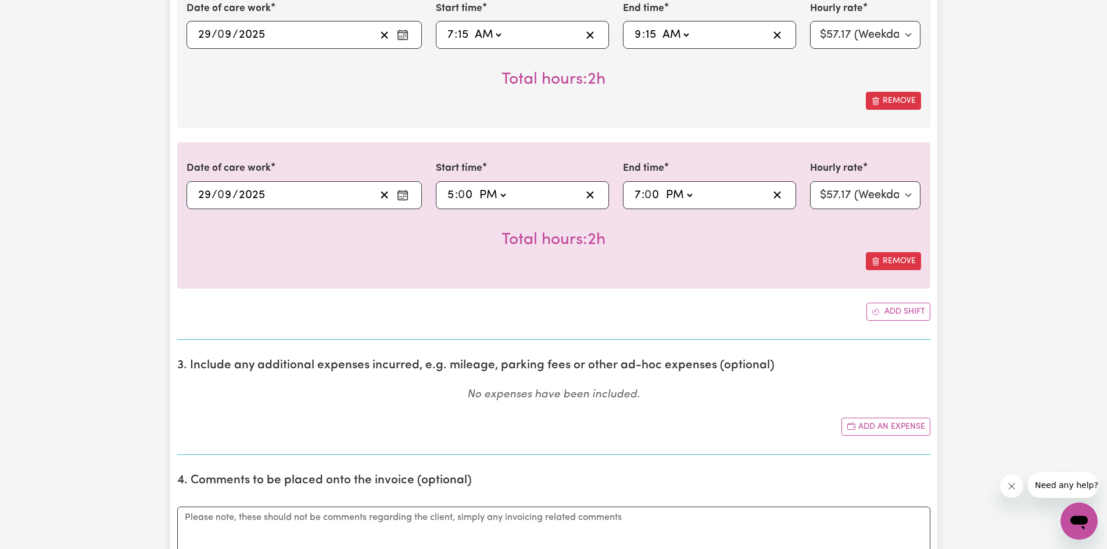
scroll to position [755, 0]
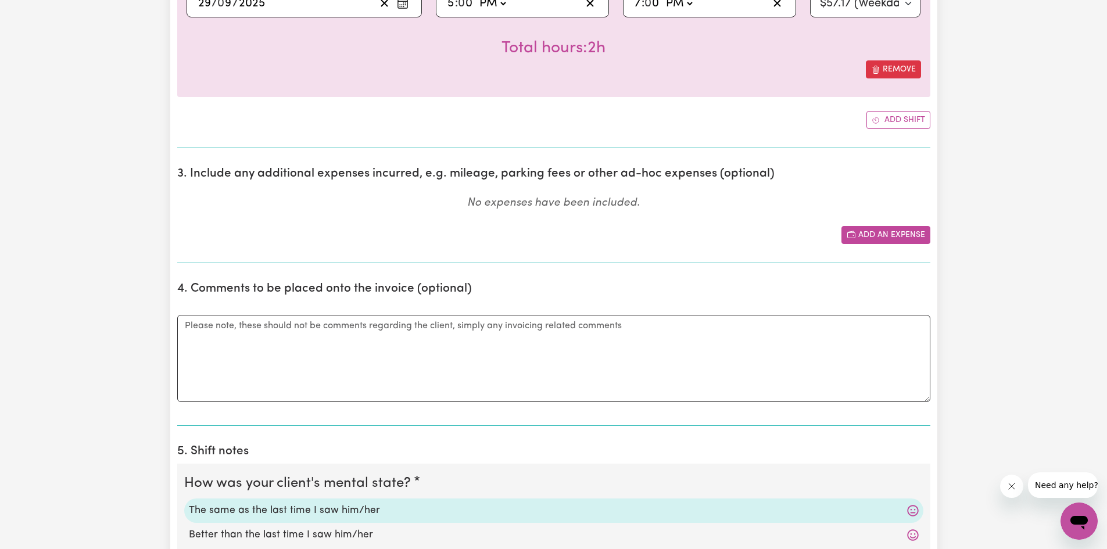
type textarea "[DATE] Sw drove [PERSON_NAME] to her appointment and to pharmacy in [GEOGRAPHIC…"
click at [876, 234] on button "Add an expense" at bounding box center [885, 235] width 89 height 18
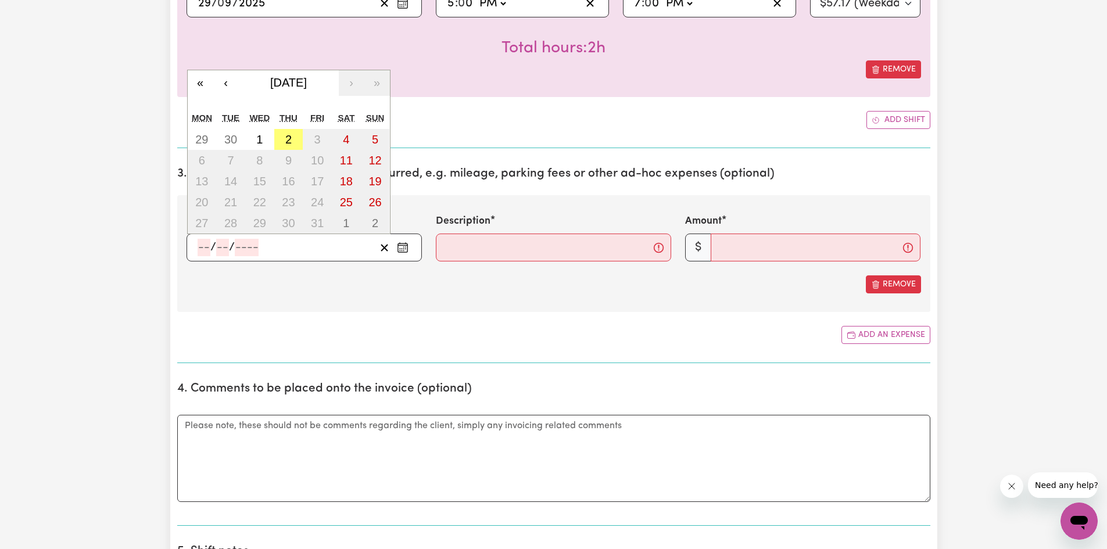
click at [200, 249] on input "number" at bounding box center [204, 247] width 13 height 17
click at [235, 87] on button "‹" at bounding box center [226, 83] width 26 height 26
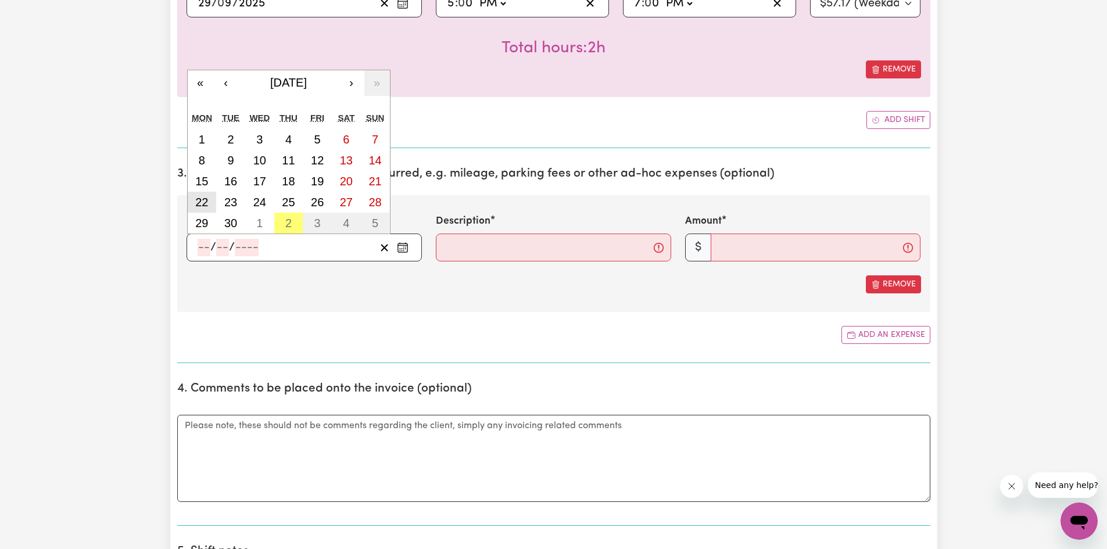
click at [203, 199] on abbr "22" at bounding box center [201, 202] width 13 height 13
type input "[DATE]"
type input "22"
type input "9"
type input "2025"
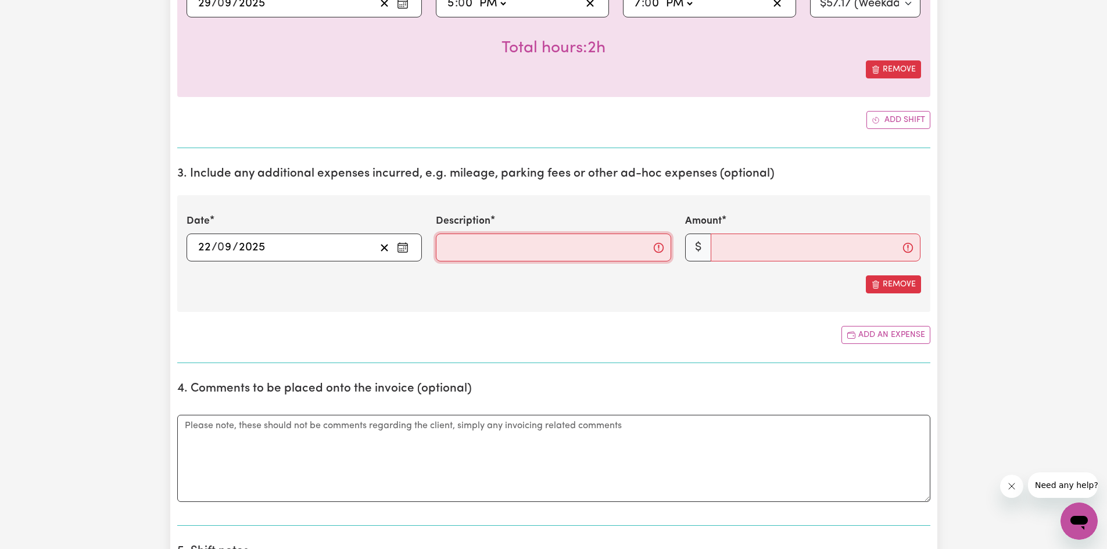
click at [489, 256] on input "Description" at bounding box center [553, 248] width 235 height 28
type input "Kms to Kingsrove"
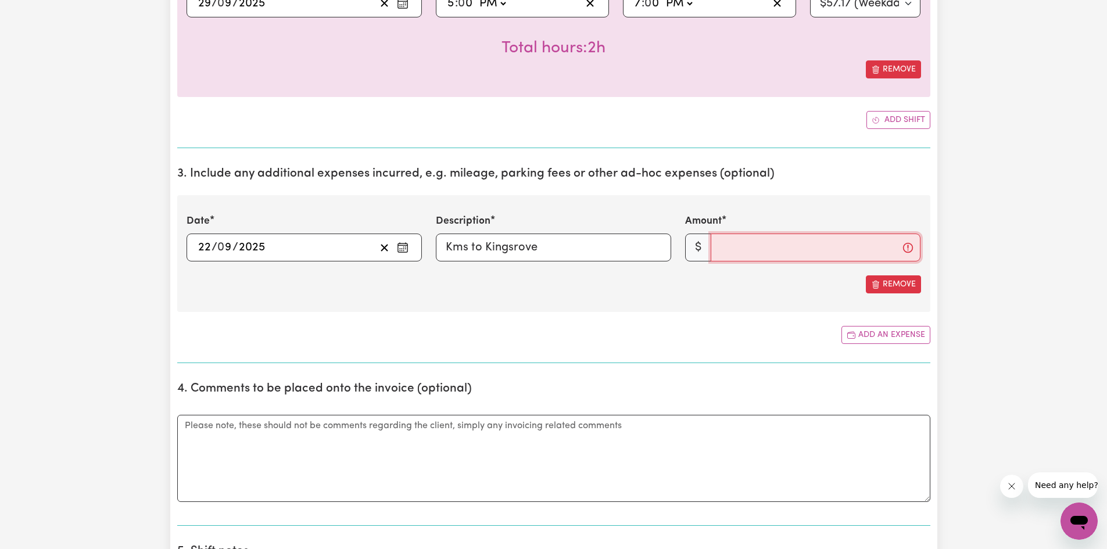
click at [747, 242] on input "Amount" at bounding box center [816, 248] width 210 height 28
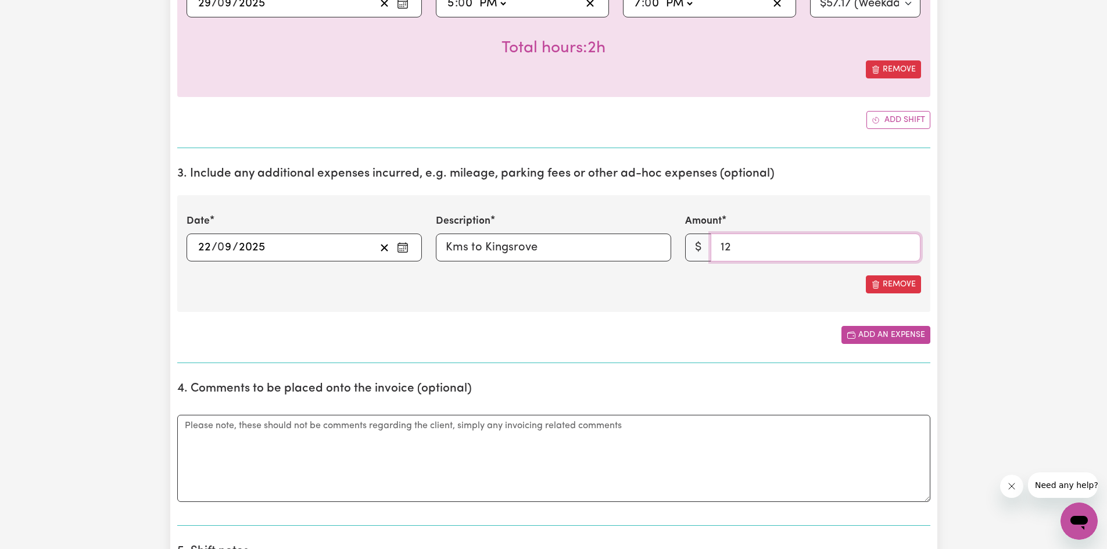
type input "12"
click at [857, 332] on button "Add an expense" at bounding box center [885, 335] width 89 height 18
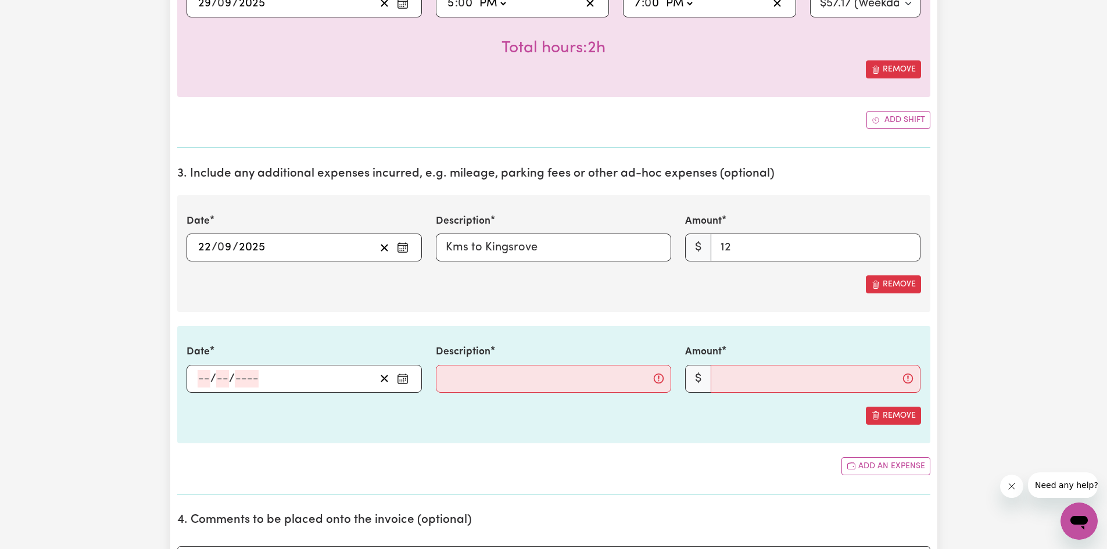
click at [209, 380] on input "number" at bounding box center [204, 378] width 13 height 17
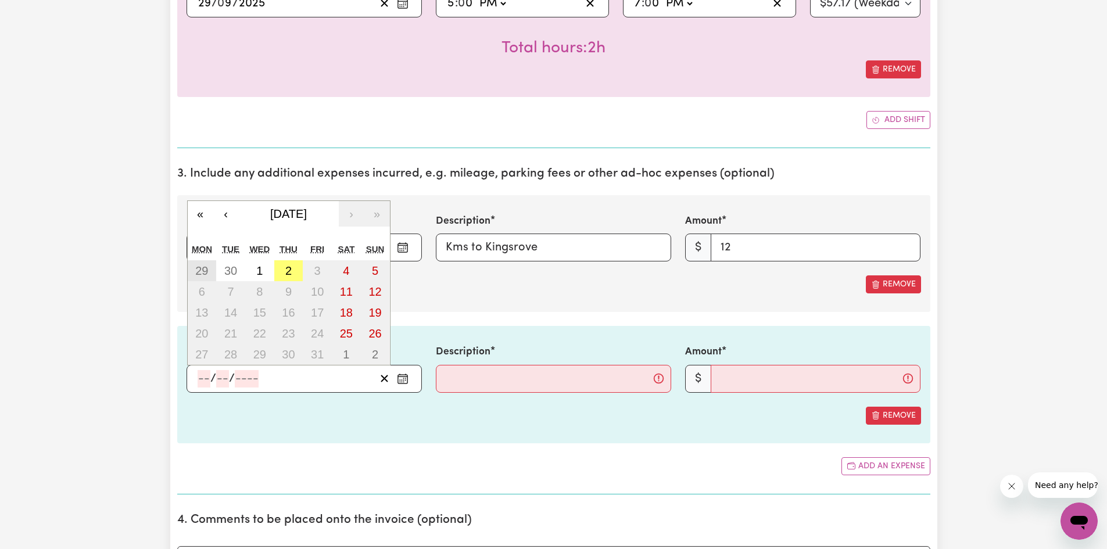
click at [203, 266] on abbr "29" at bounding box center [201, 270] width 13 height 13
type input "[DATE]"
type input "29"
type input "9"
type input "2025"
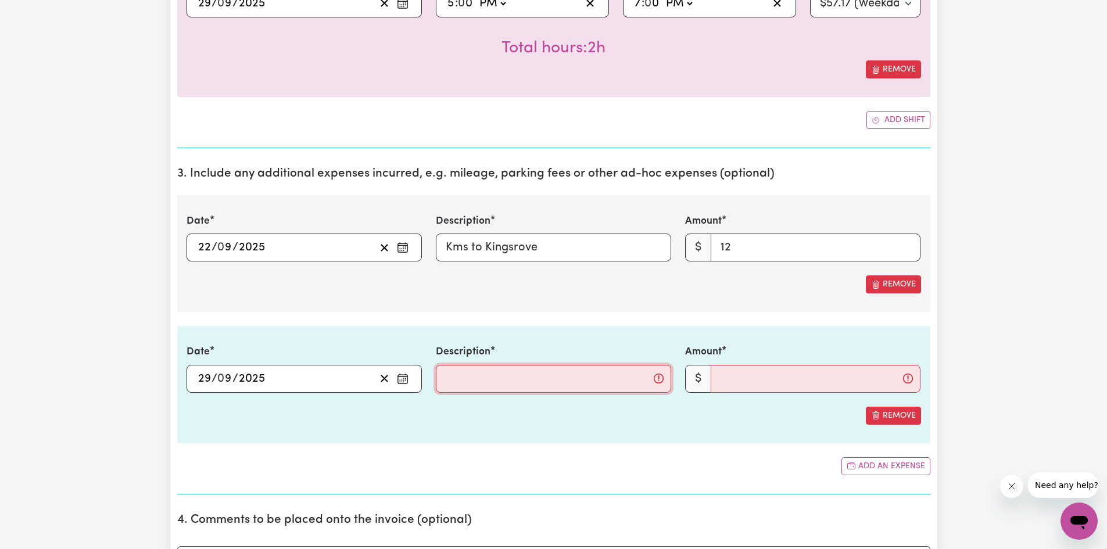
click at [493, 383] on input "Description" at bounding box center [553, 379] width 235 height 28
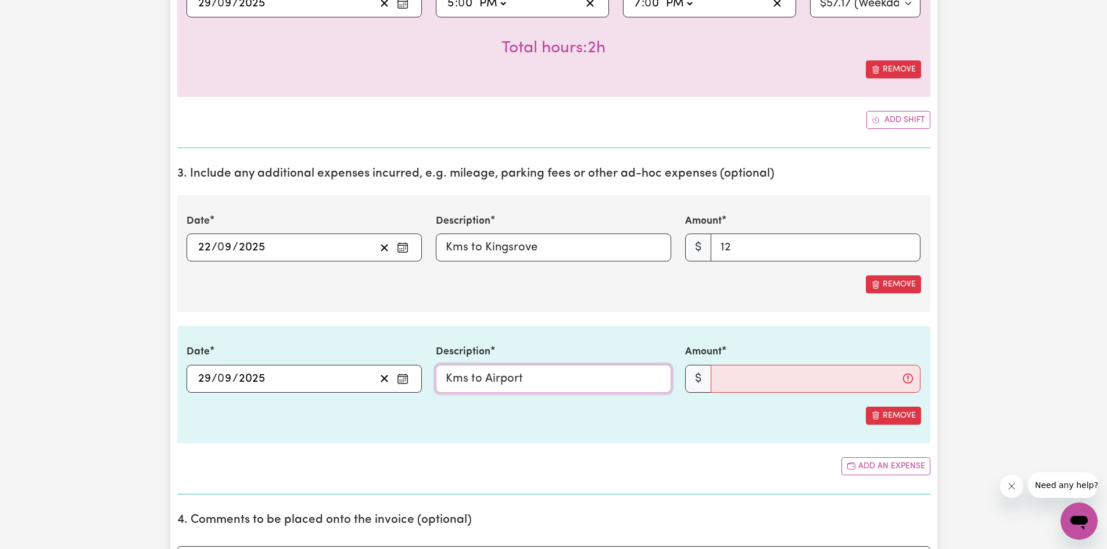
type input "Kms to Airport"
click at [762, 377] on input "Amount" at bounding box center [816, 379] width 210 height 28
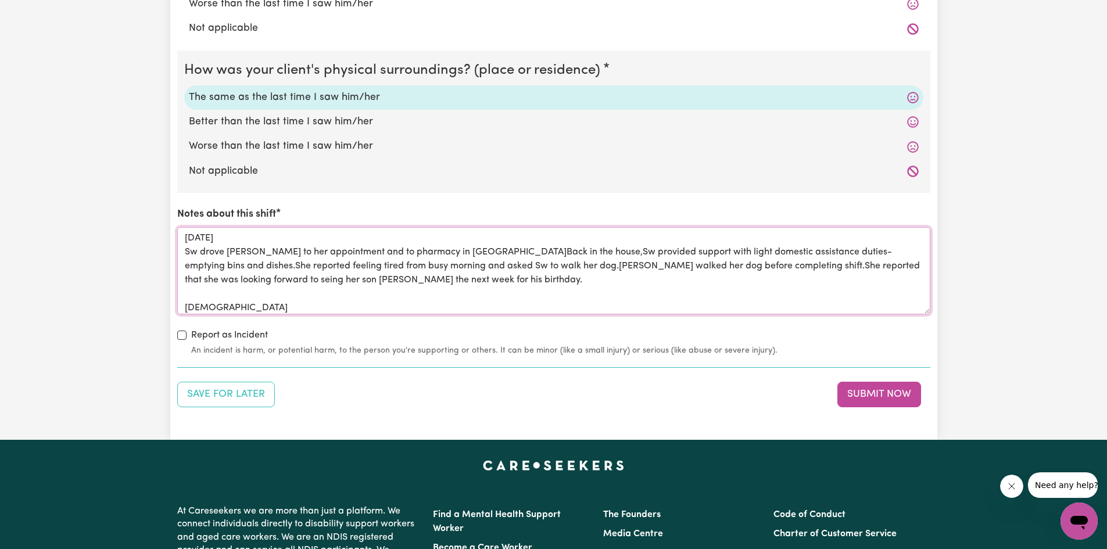
scroll to position [46, 0]
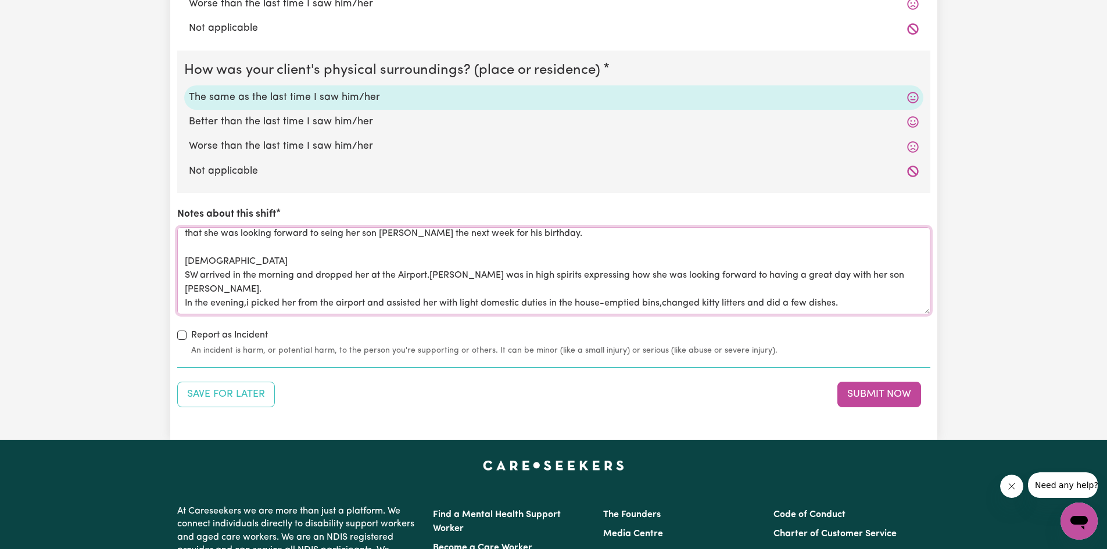
drag, startPoint x: 184, startPoint y: 239, endPoint x: 350, endPoint y: 330, distance: 188.8
click at [350, 350] on div "How was your client's mental state? The same as the last time I saw him/her Bet…" at bounding box center [553, 61] width 753 height 592
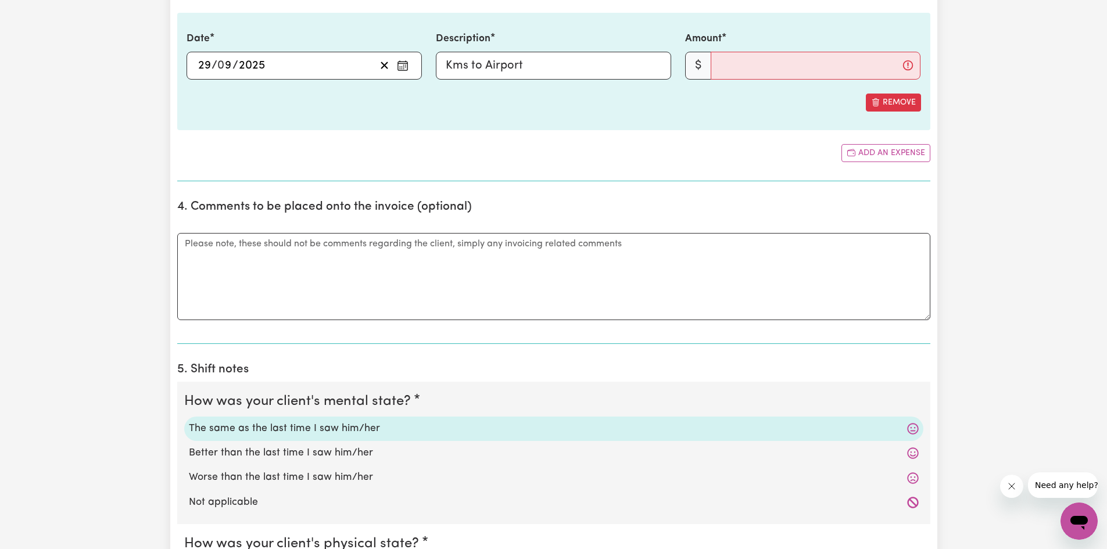
scroll to position [988, 0]
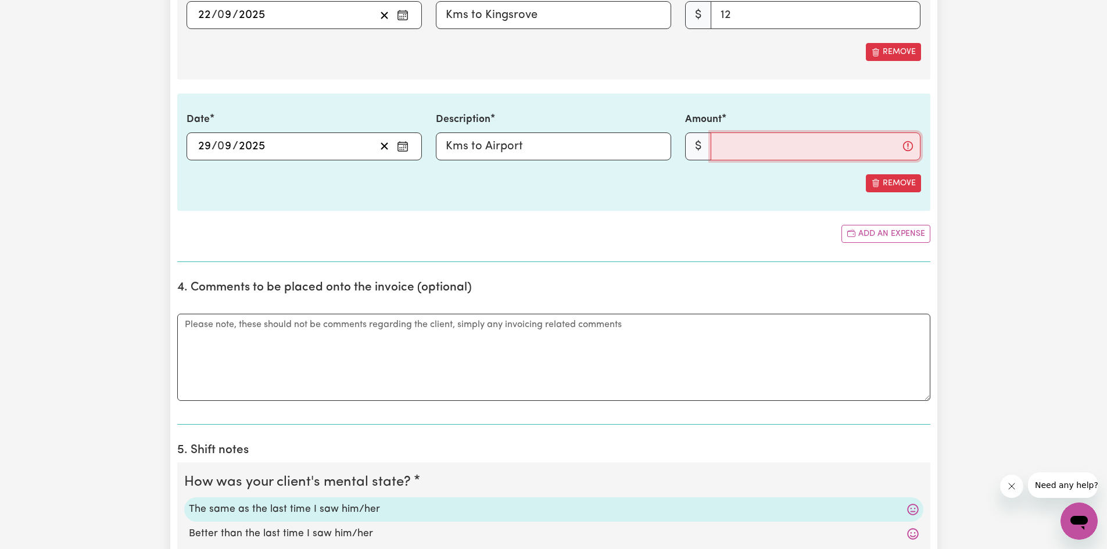
click at [754, 145] on input "Amount" at bounding box center [816, 146] width 210 height 28
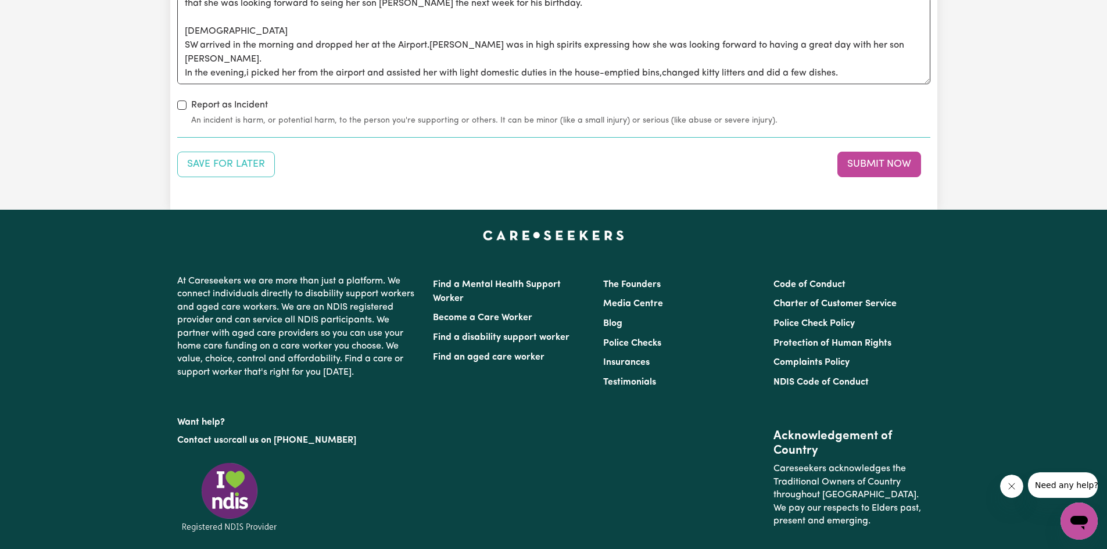
scroll to position [1917, 0]
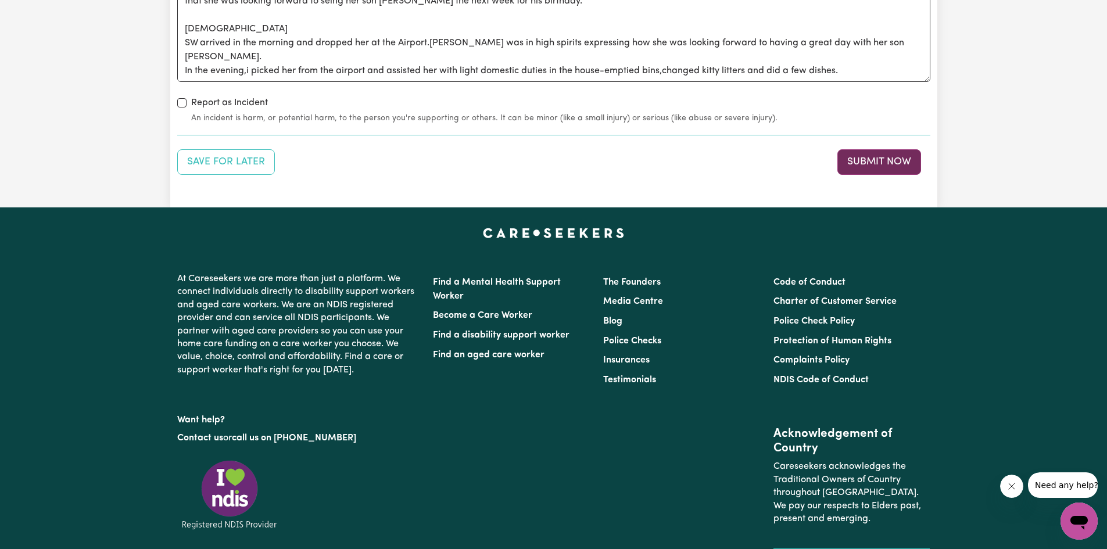
type input "58"
click at [845, 164] on button "Submit Now" at bounding box center [879, 162] width 84 height 26
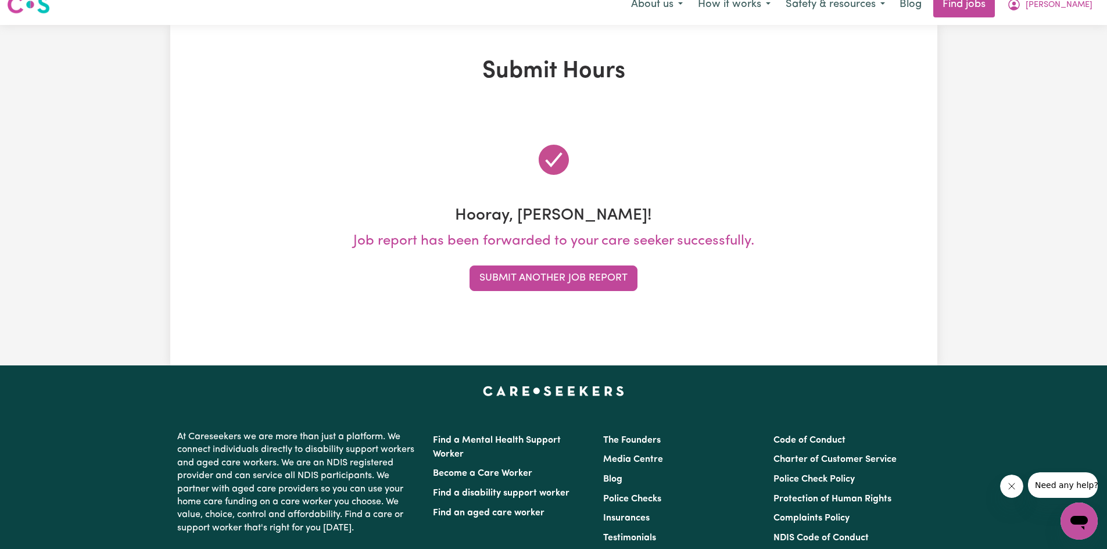
scroll to position [0, 0]
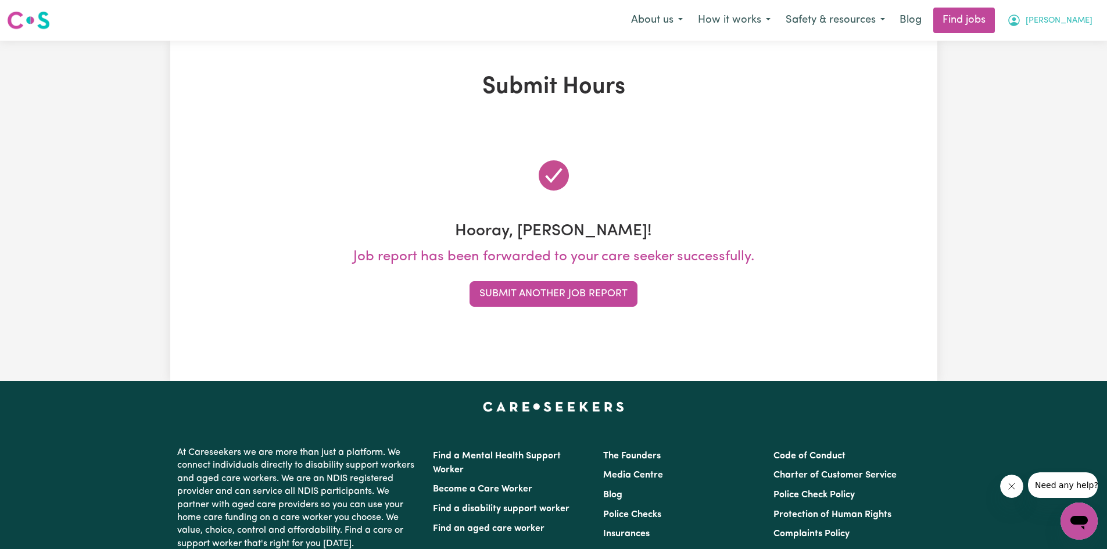
click at [1058, 22] on span "[PERSON_NAME]" at bounding box center [1059, 21] width 67 height 13
click at [1047, 40] on link "My Account" at bounding box center [1054, 45] width 92 height 22
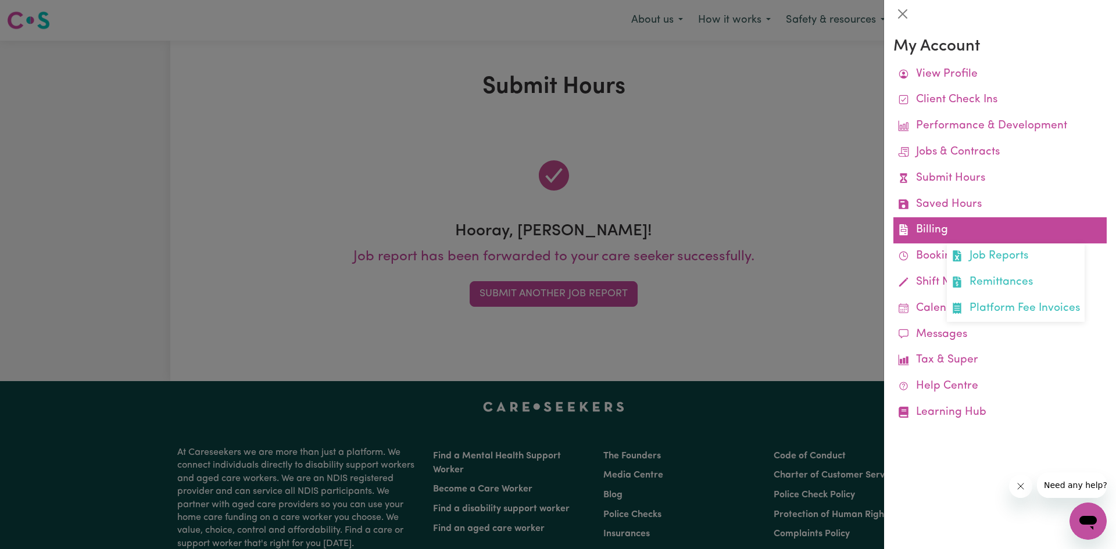
click at [940, 231] on link "Billing Job Reports Remittances Platform Fee Invoices" at bounding box center [999, 230] width 213 height 26
